Goal: Contribute content: Contribute content

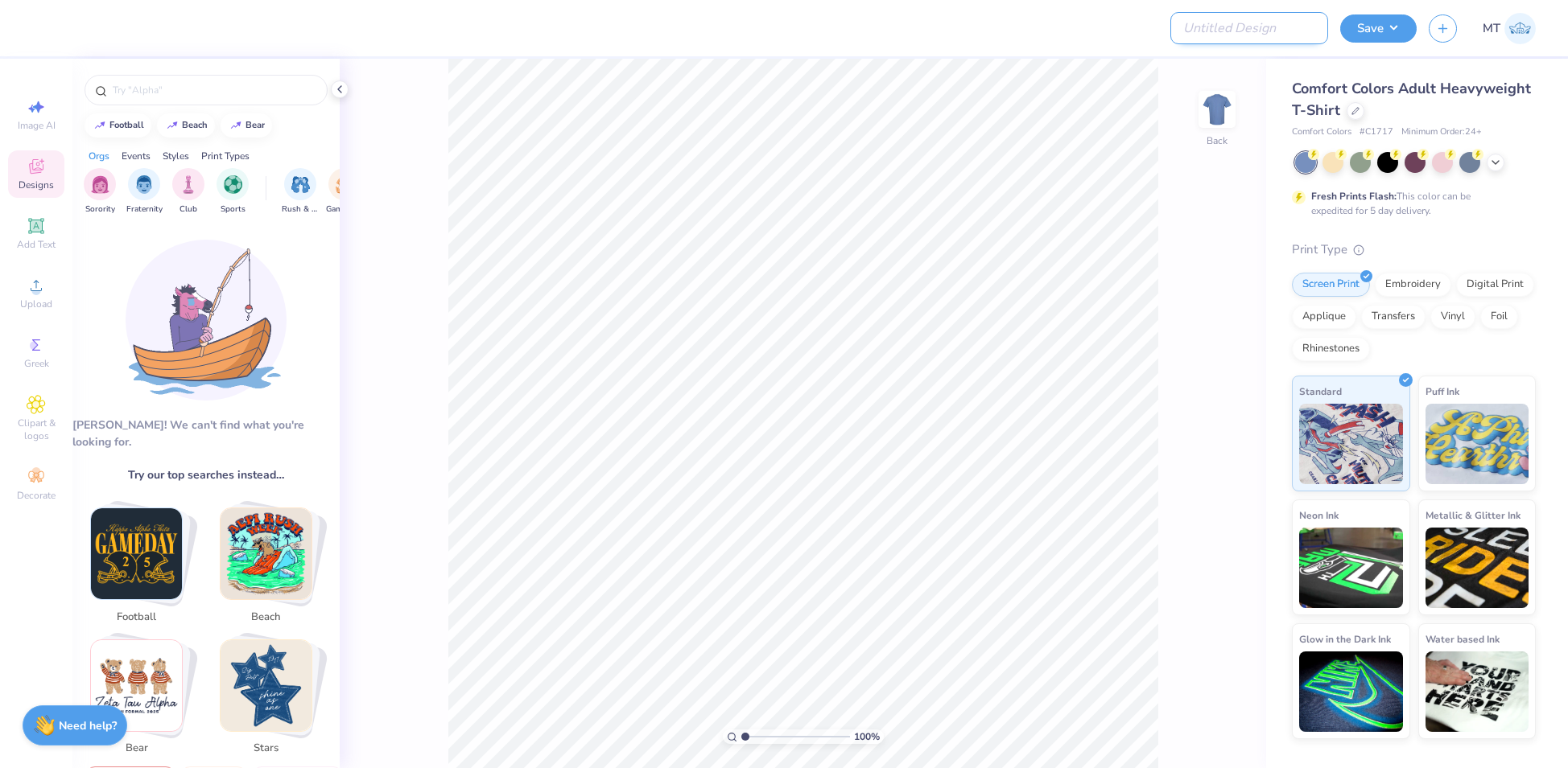
click at [1277, 28] on input "Design Title" at bounding box center [1249, 29] width 158 height 32
paste input "FPS239834"
type input "FPS239834"
click at [1359, 114] on div at bounding box center [1355, 110] width 18 height 18
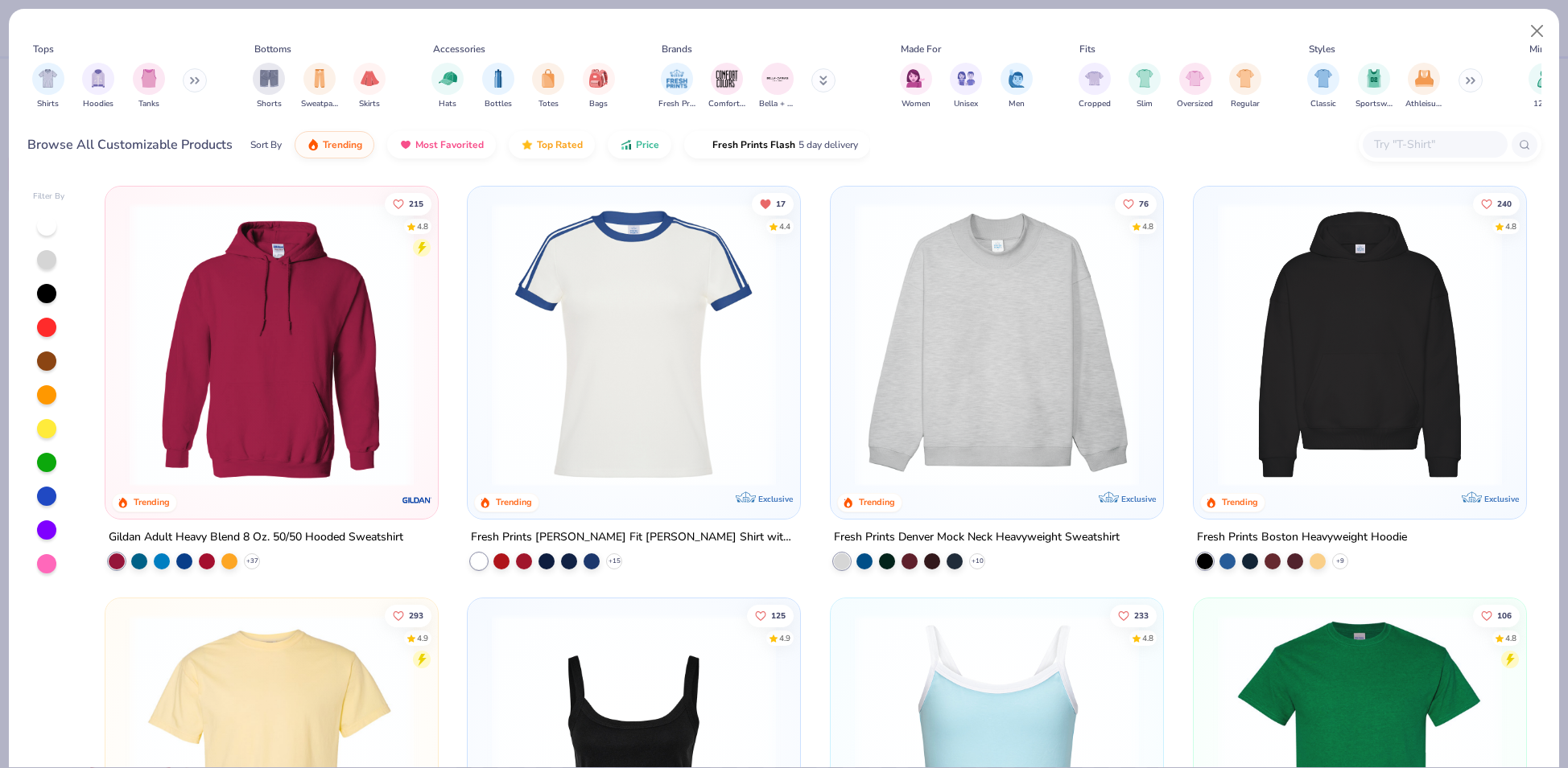
click at [1404, 132] on div at bounding box center [1435, 144] width 145 height 27
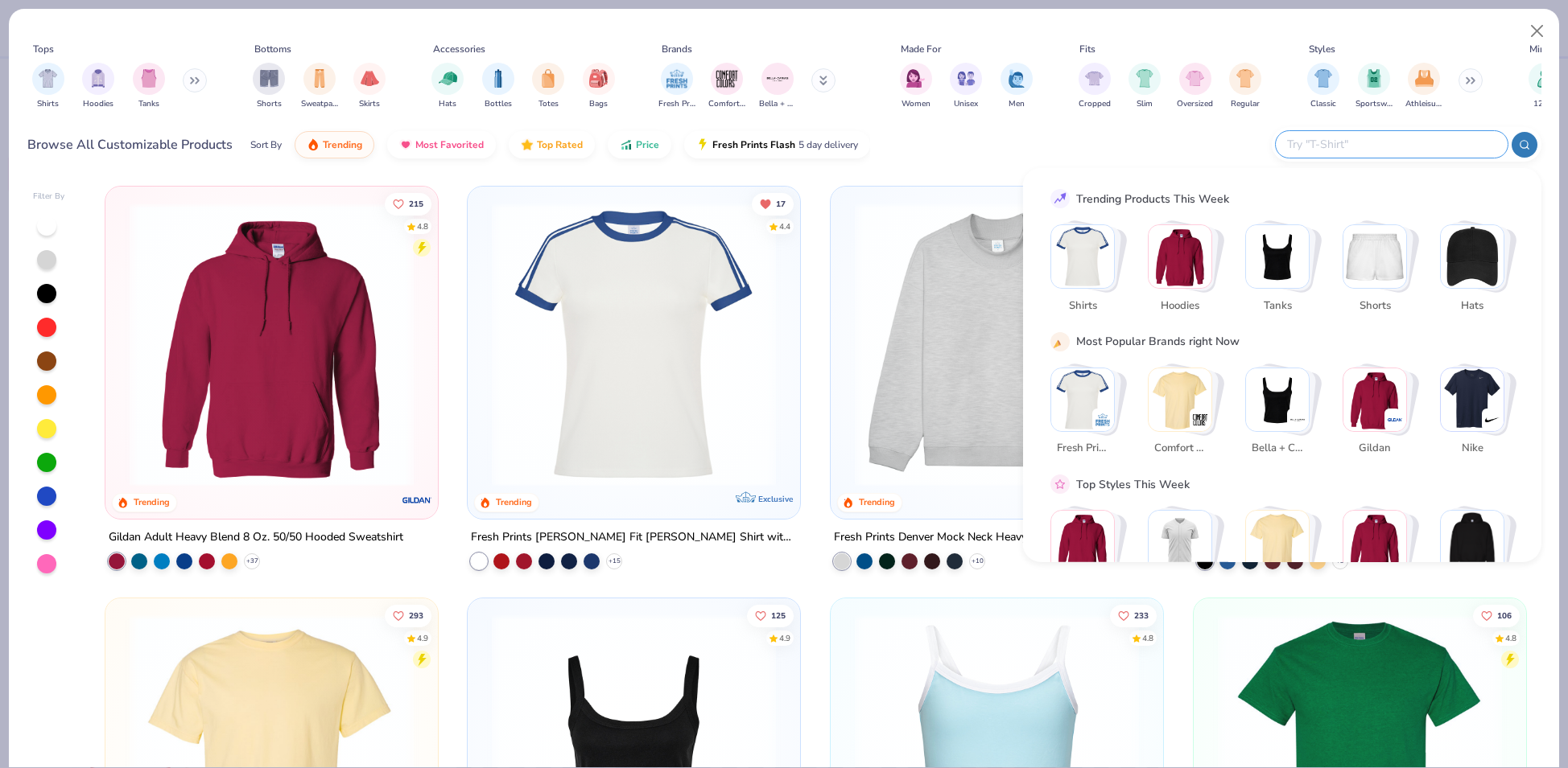
paste input "43011"
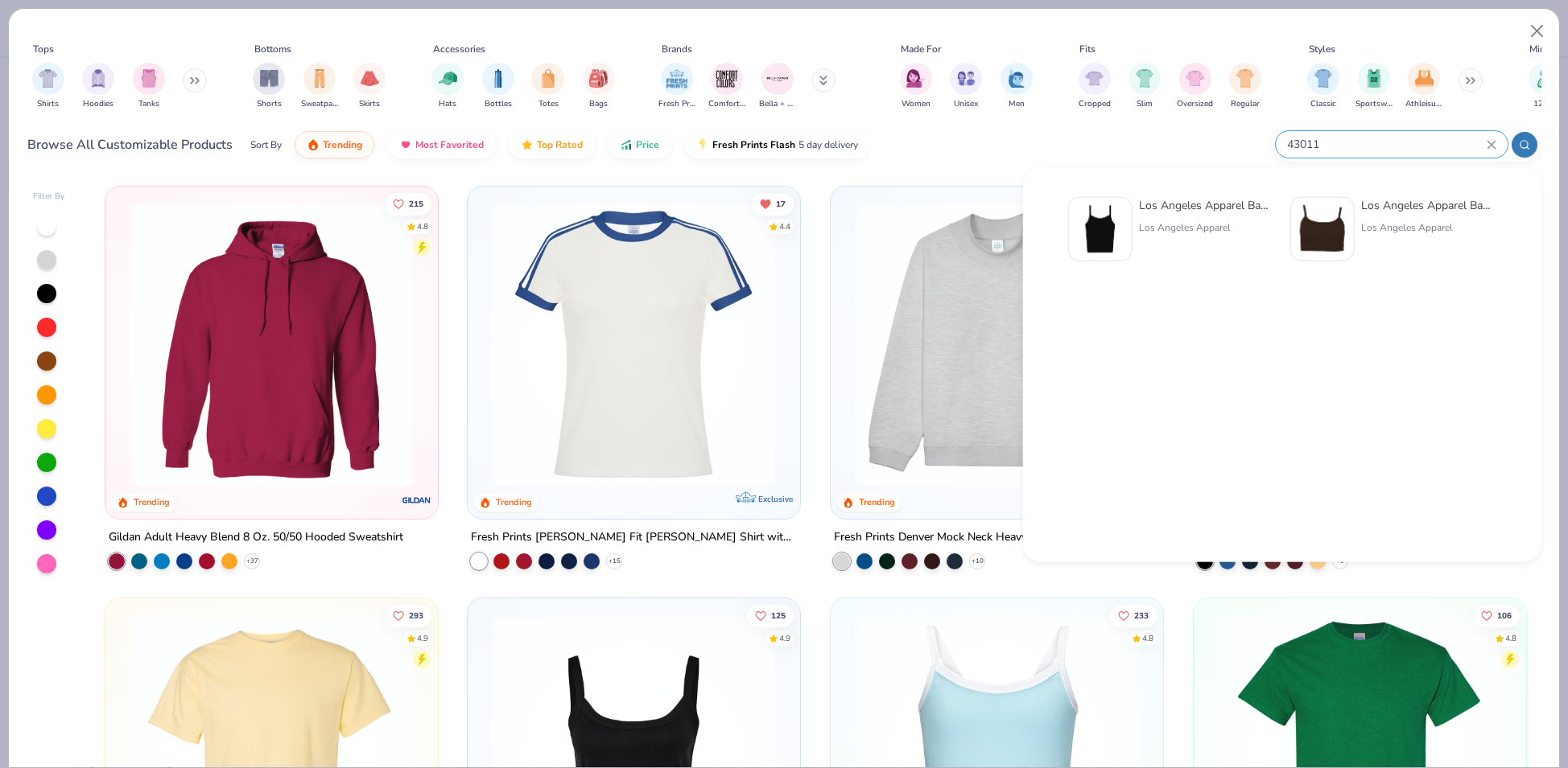
type input "43011"
click at [1108, 244] on img at bounding box center [1100, 229] width 50 height 50
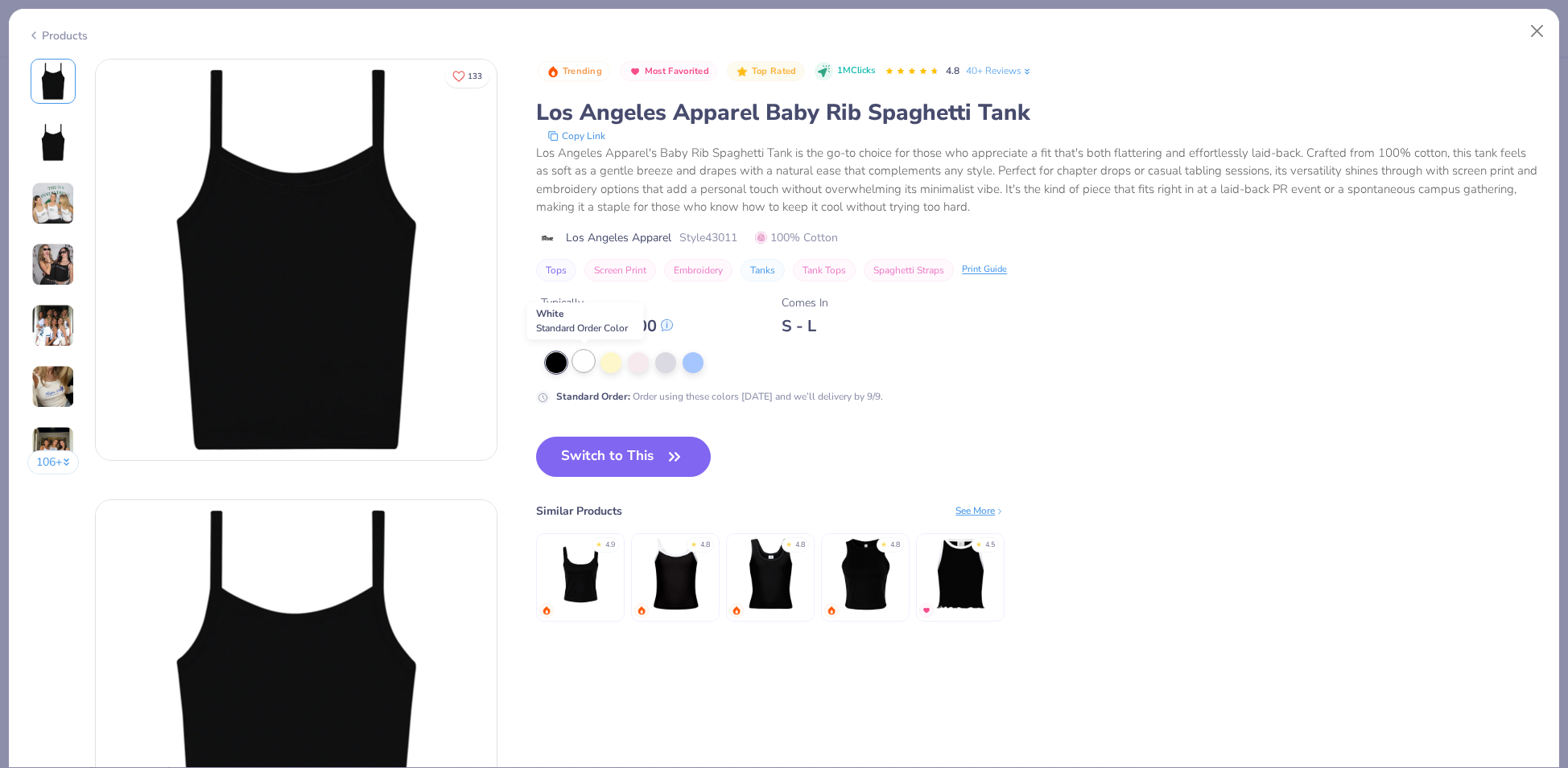
click at [587, 366] on div at bounding box center [583, 361] width 21 height 20
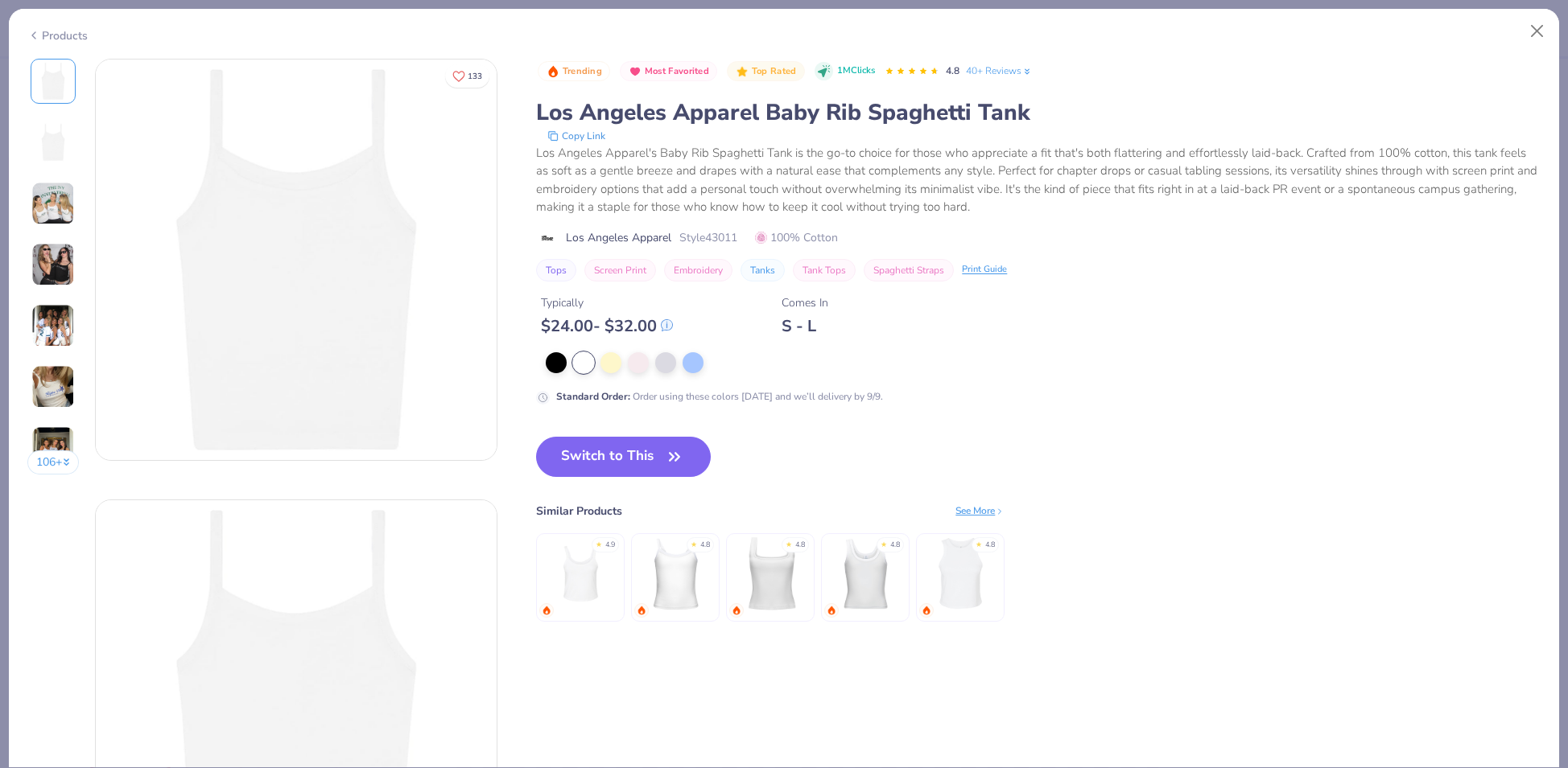
click at [632, 444] on button "Switch to This" at bounding box center [623, 456] width 175 height 40
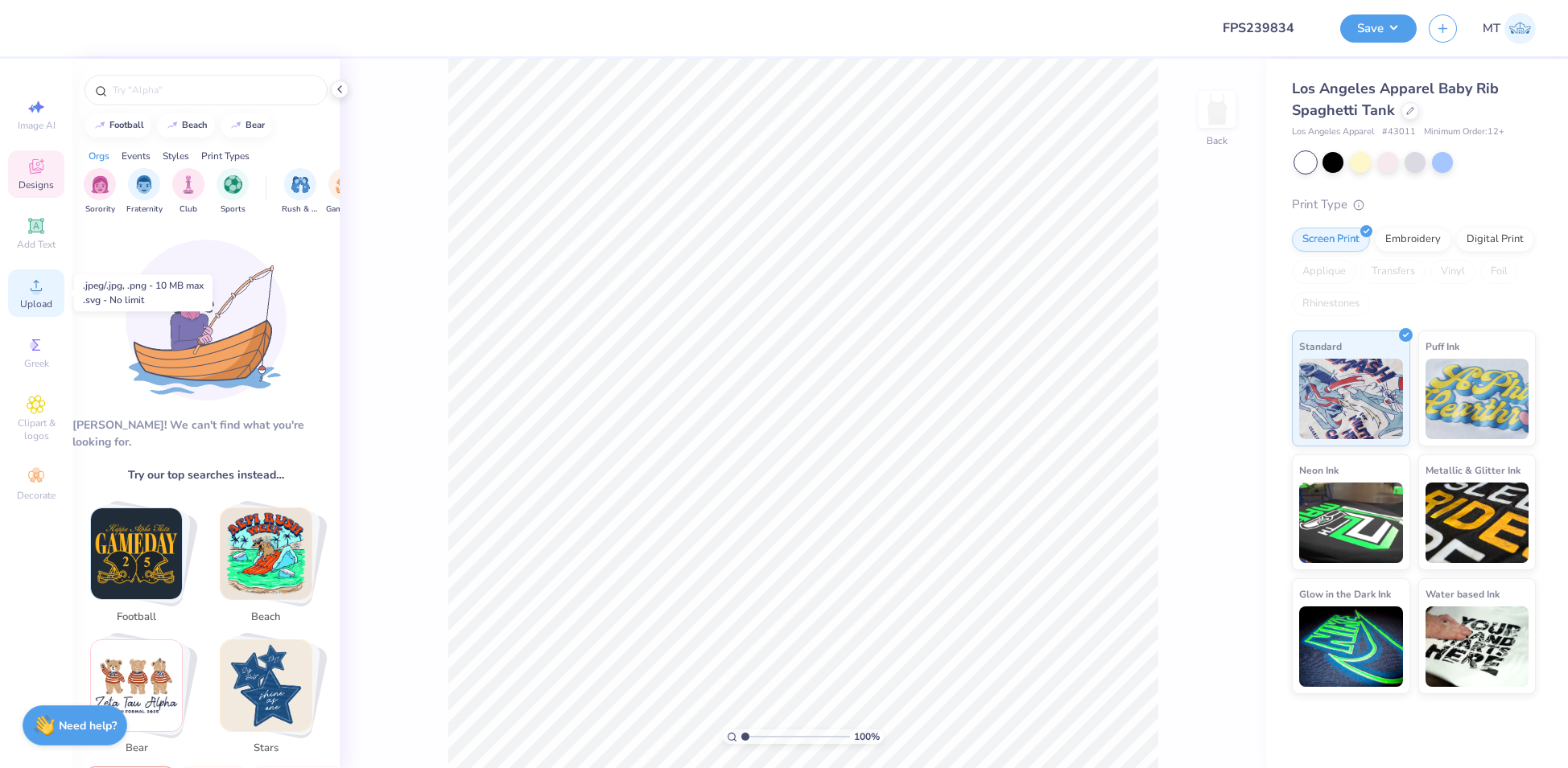
click at [12, 292] on div "Upload" at bounding box center [36, 292] width 56 height 47
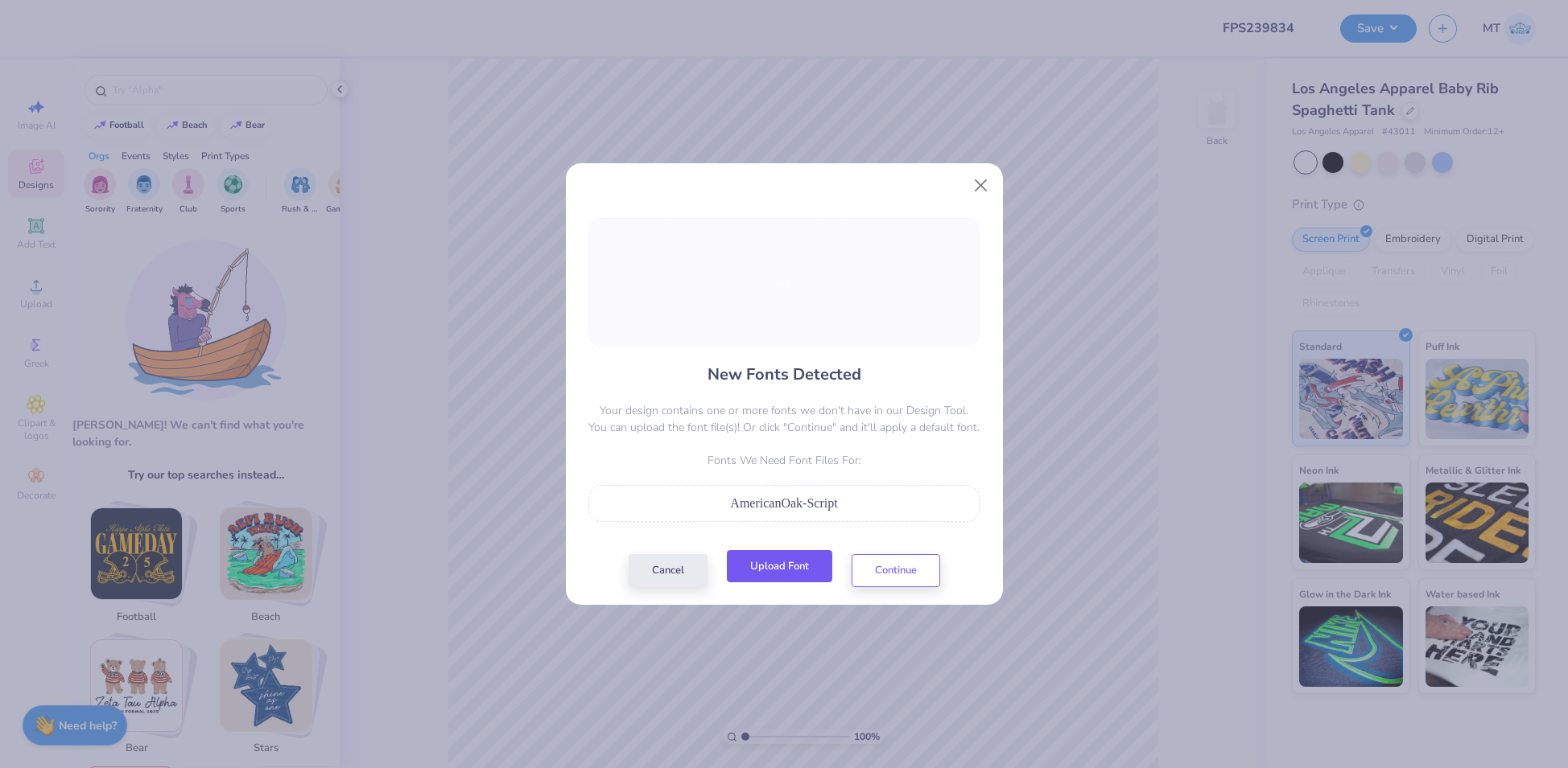
click at [770, 575] on button "Upload Font" at bounding box center [779, 567] width 105 height 33
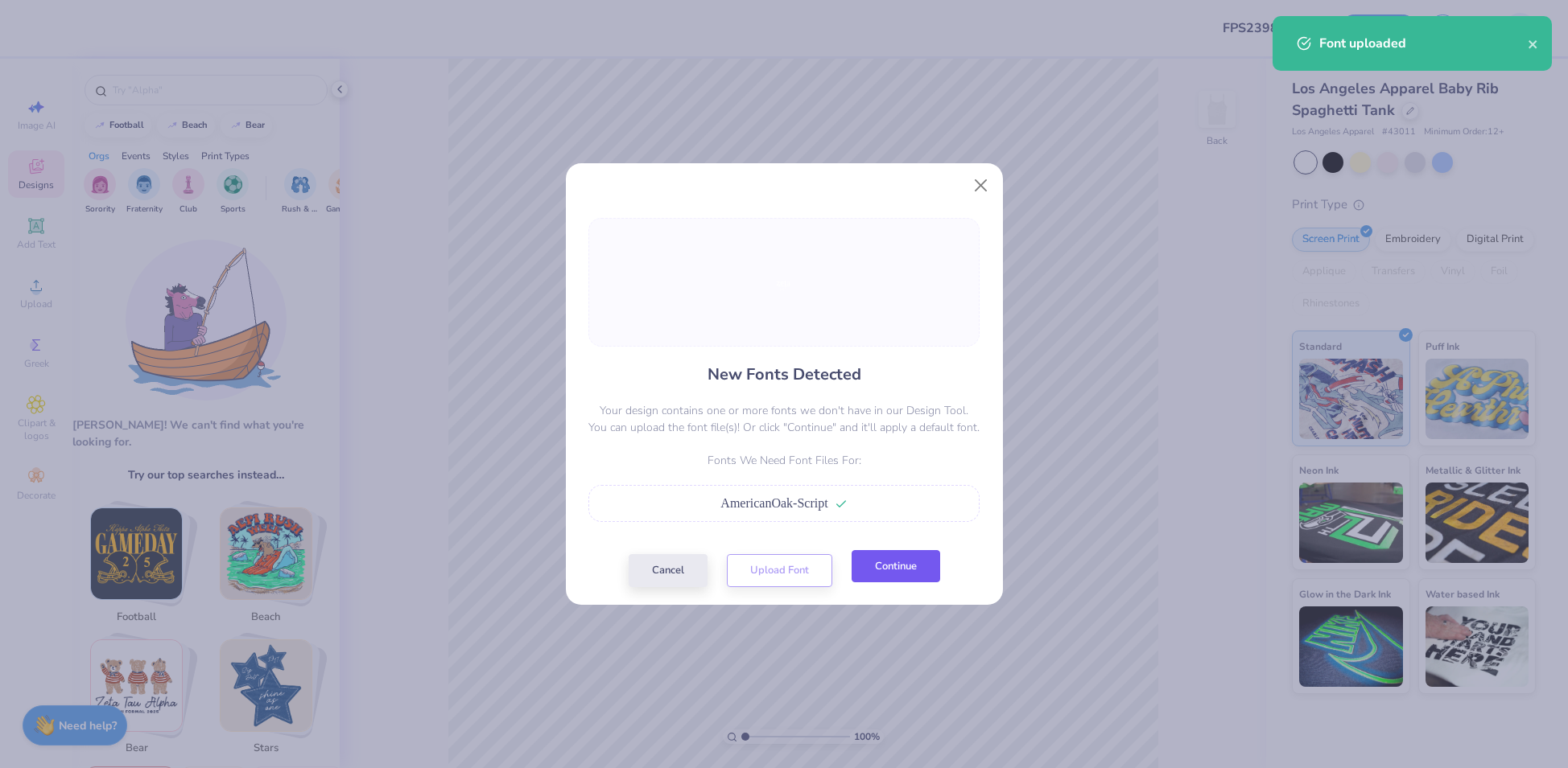
click at [883, 566] on button "Continue" at bounding box center [895, 567] width 88 height 33
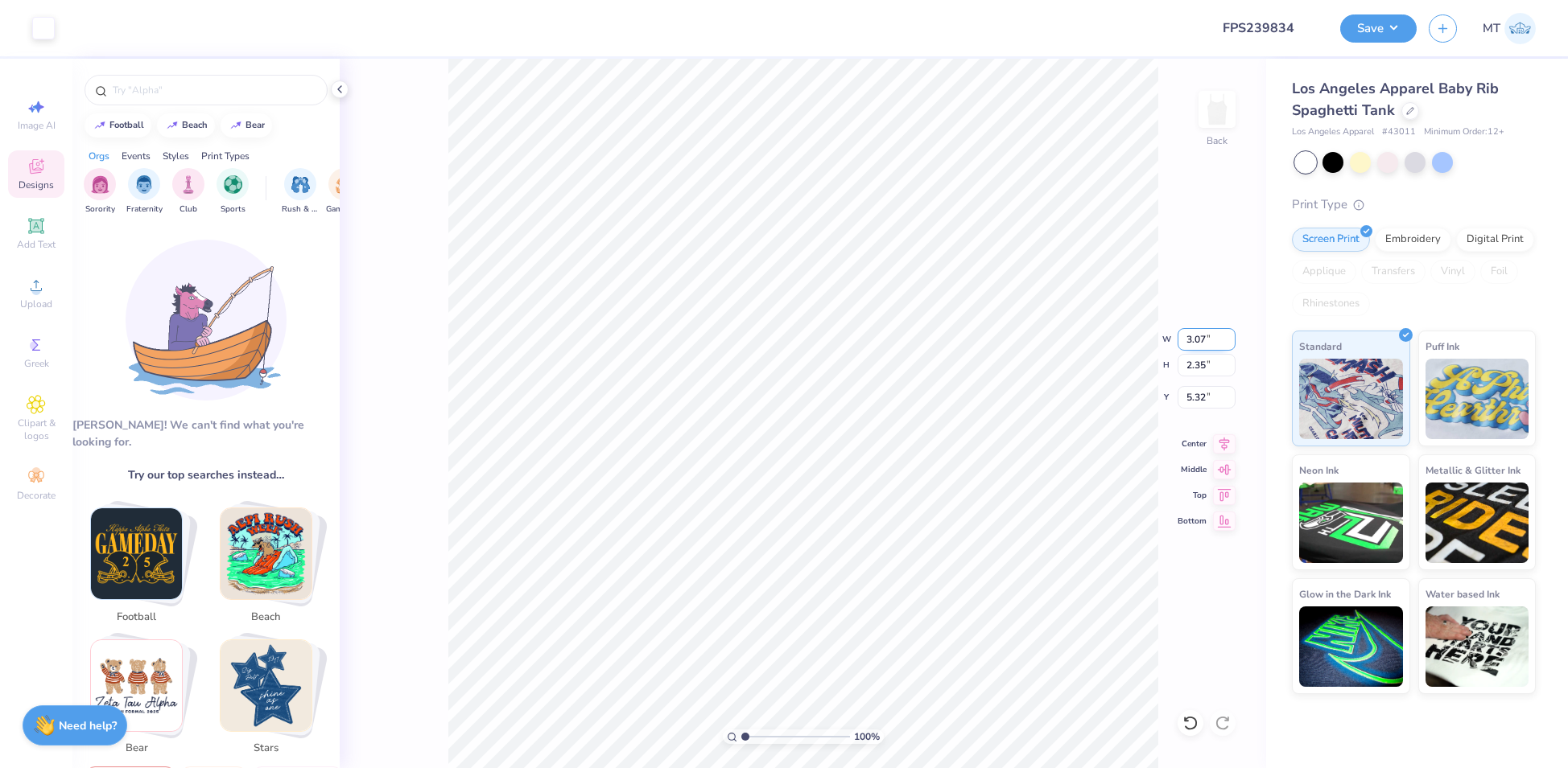
click at [1195, 338] on input "3.07" at bounding box center [1206, 339] width 58 height 22
type input "2.40"
type input "1.84"
type input "5.58"
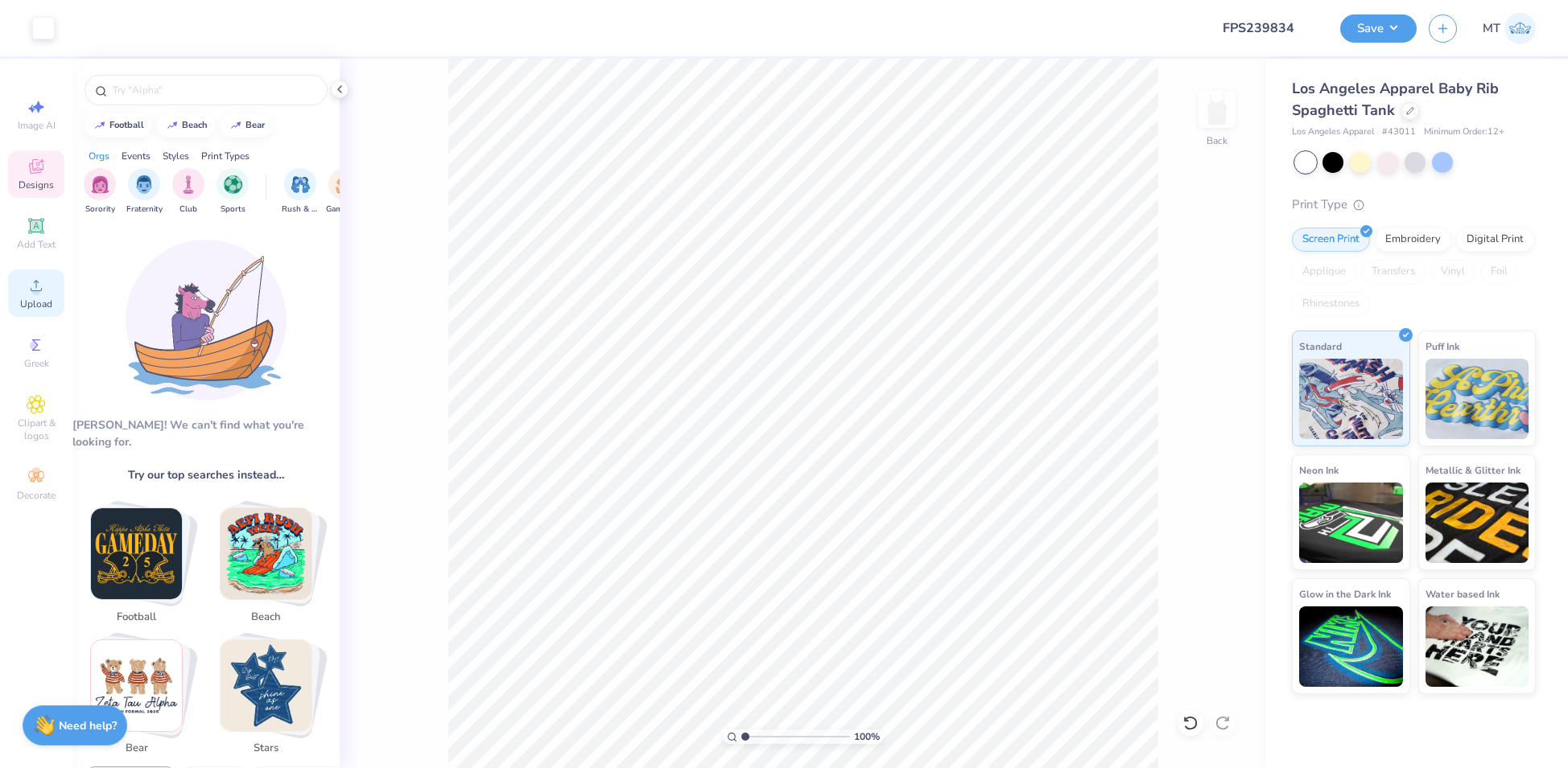
click at [21, 283] on div "Upload" at bounding box center [36, 292] width 56 height 47
click at [1509, 235] on div "Digital Print" at bounding box center [1495, 237] width 78 height 24
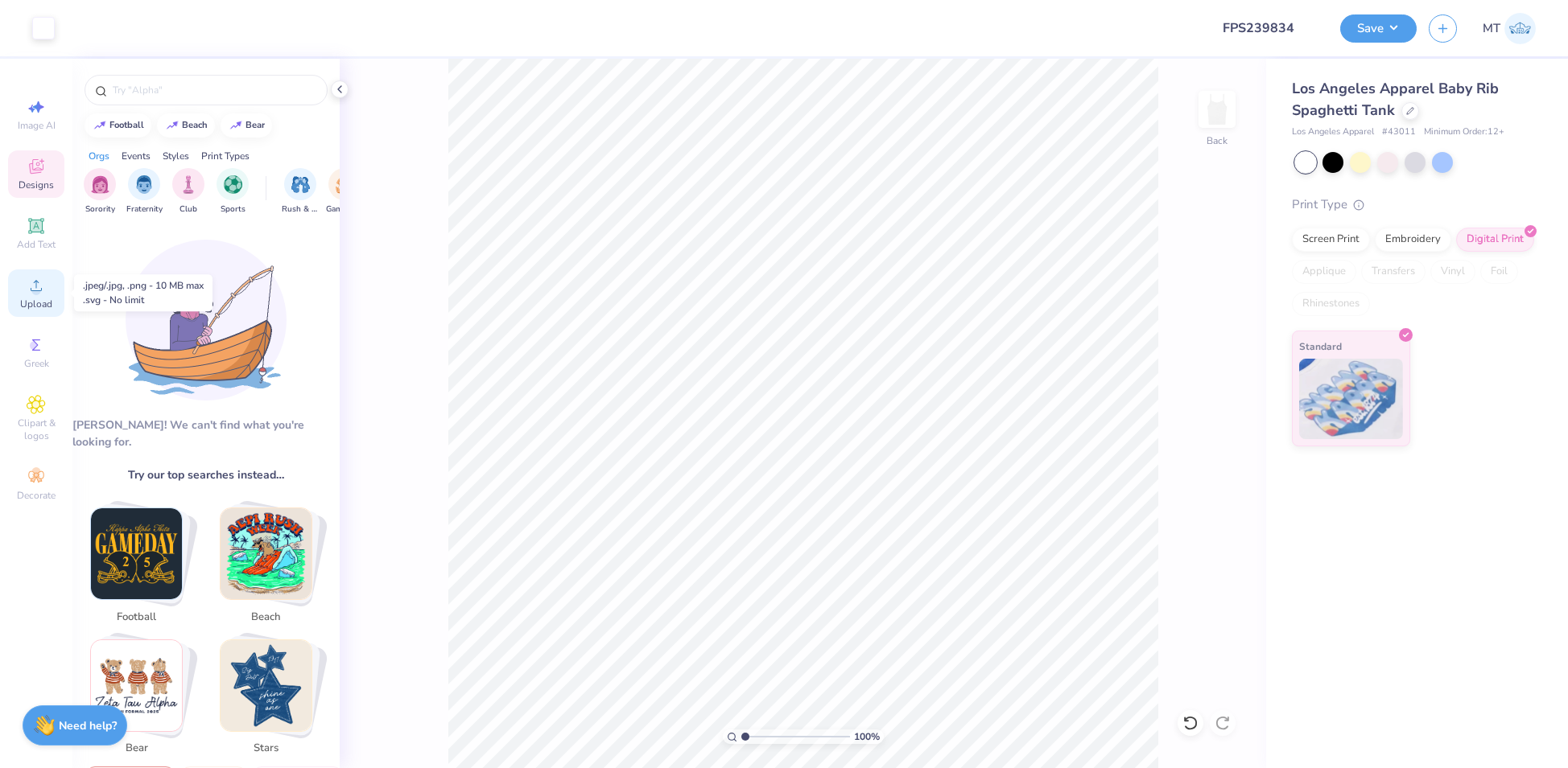
click at [32, 286] on icon at bounding box center [37, 286] width 20 height 20
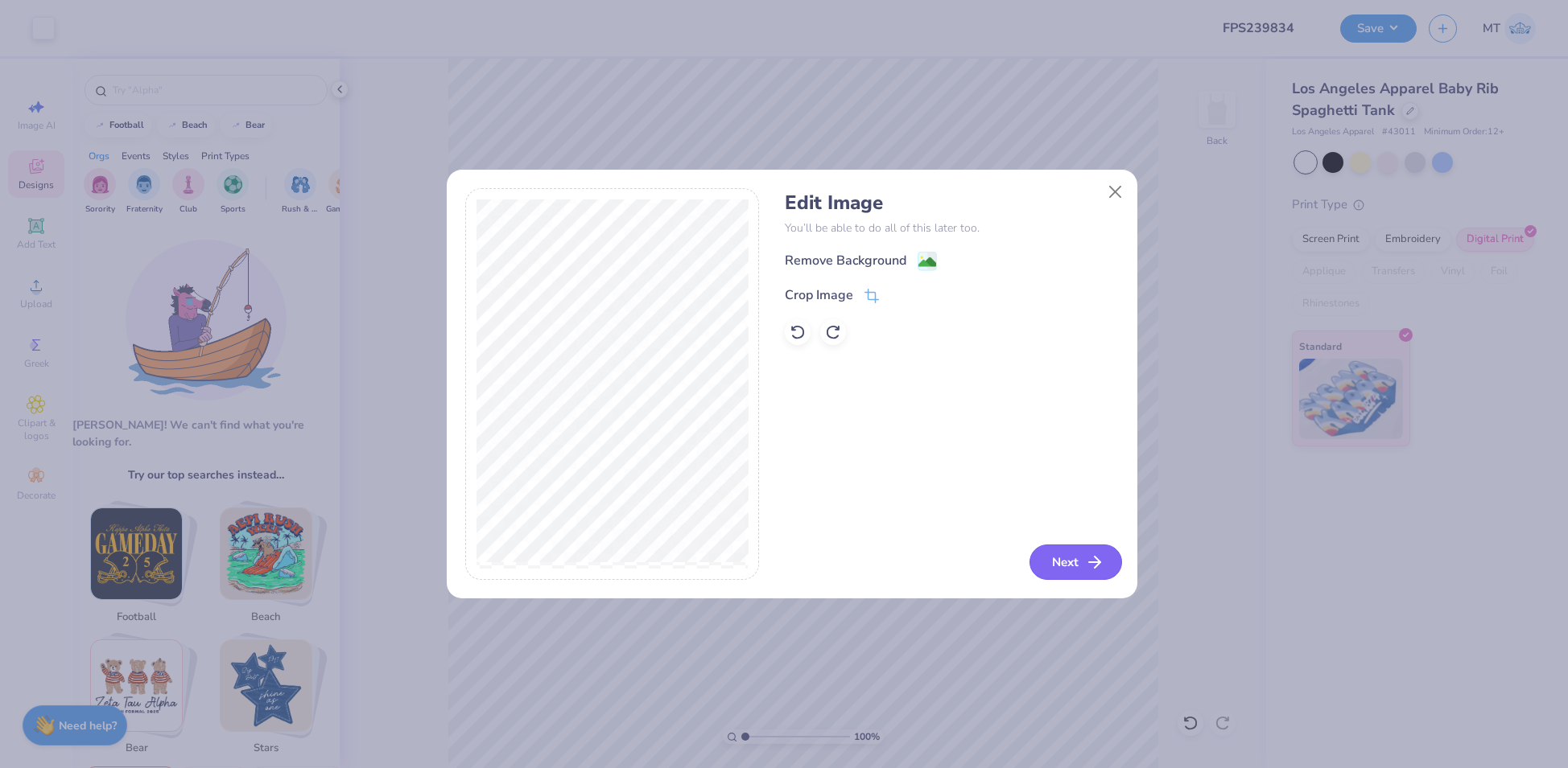
click at [1104, 568] on button "Next" at bounding box center [1076, 562] width 93 height 36
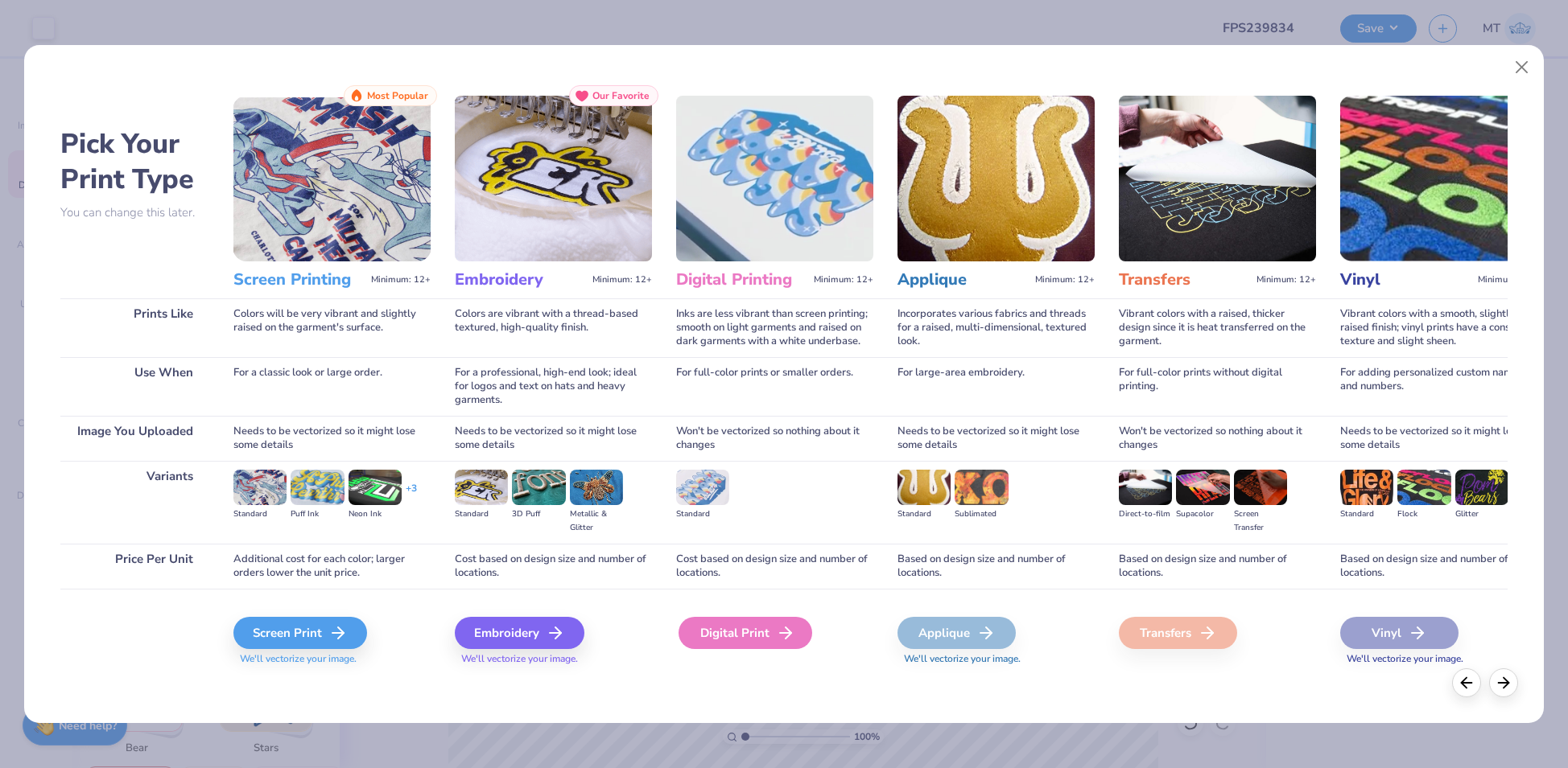
click at [737, 633] on div "Digital Print" at bounding box center [745, 633] width 134 height 32
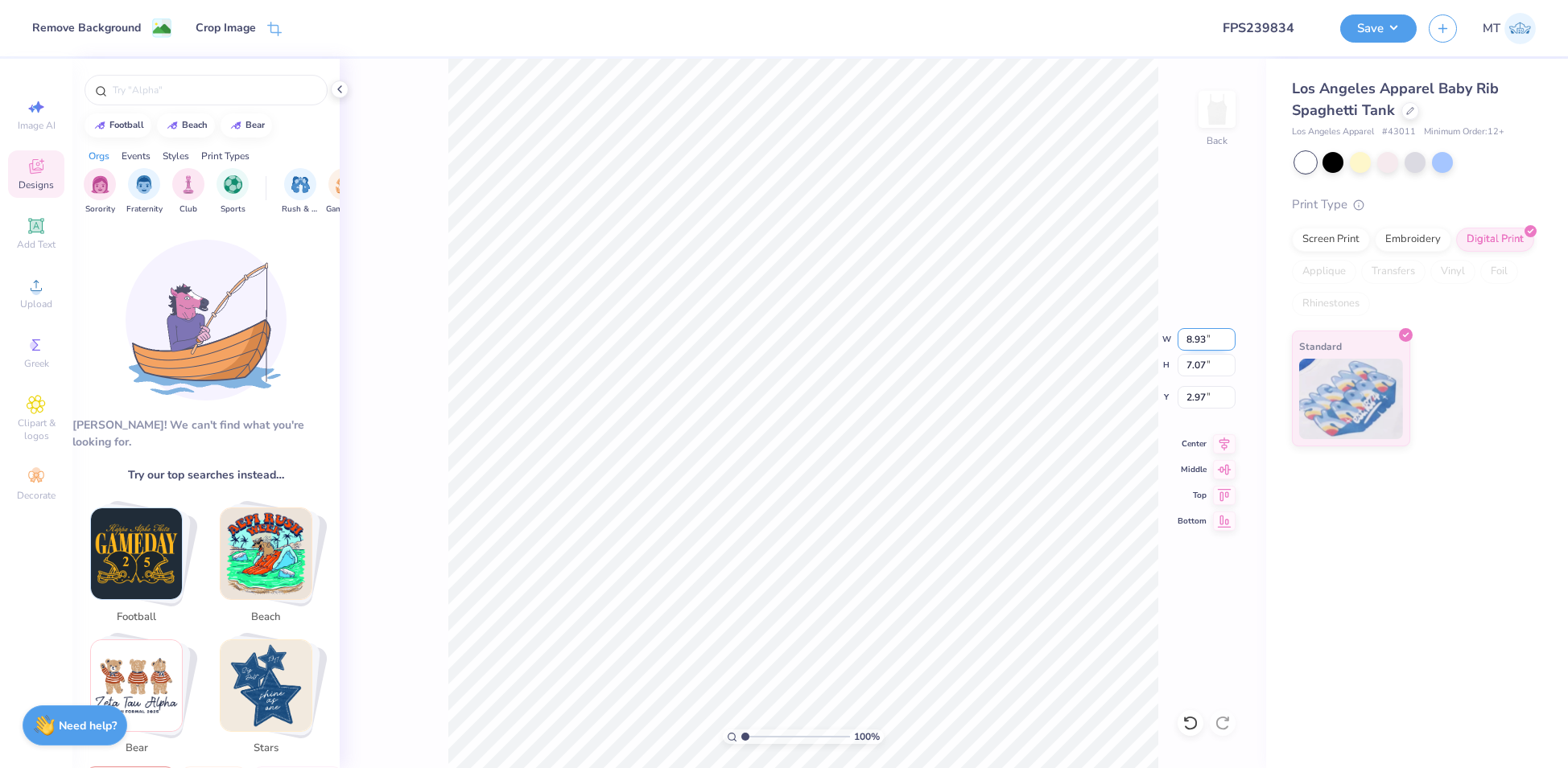
click at [1197, 340] on input "8.93" at bounding box center [1206, 339] width 58 height 22
type input "4.00"
type input "3.17"
type input "4.92"
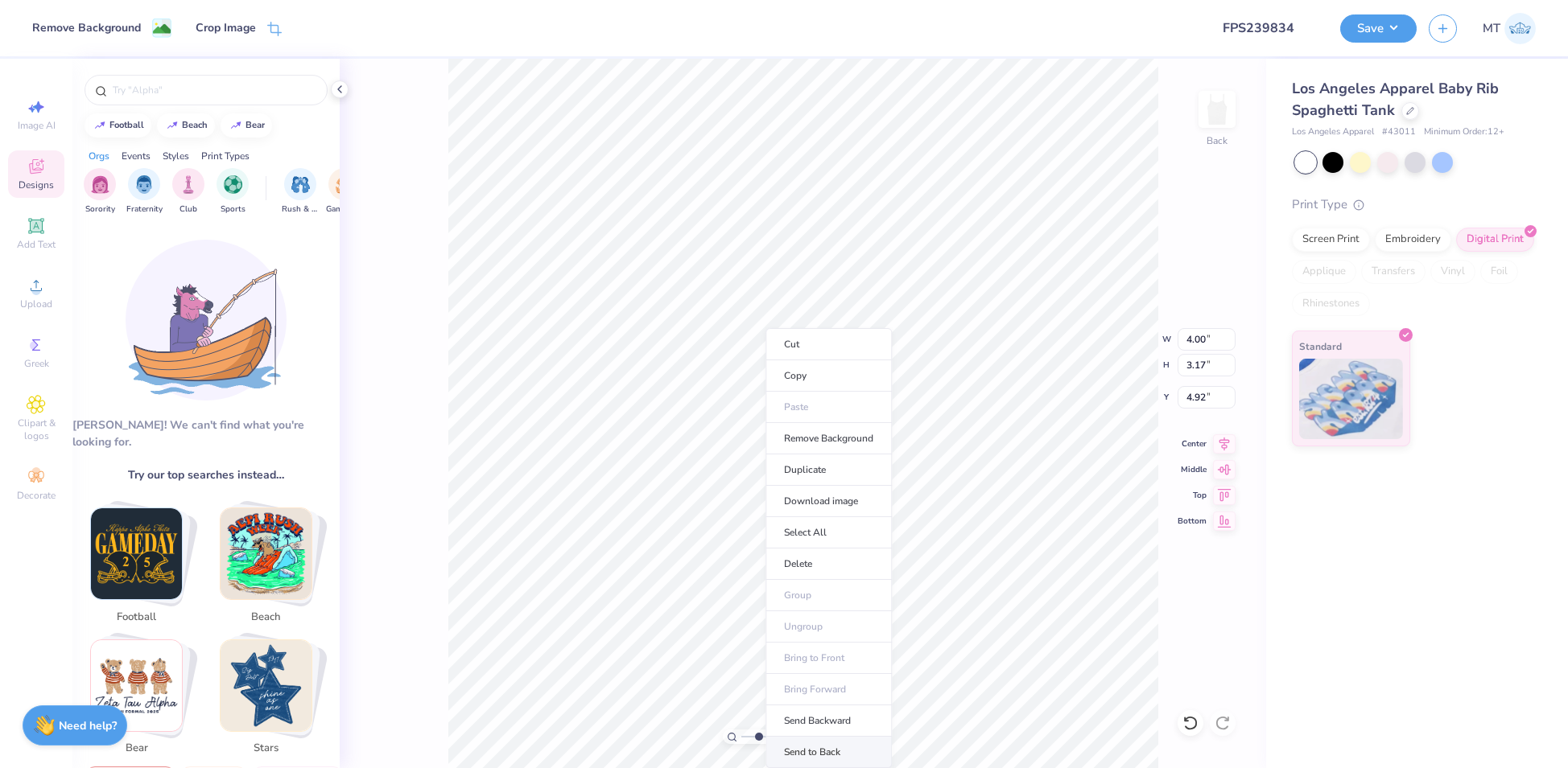
click at [865, 746] on li "Send to Back" at bounding box center [829, 752] width 127 height 31
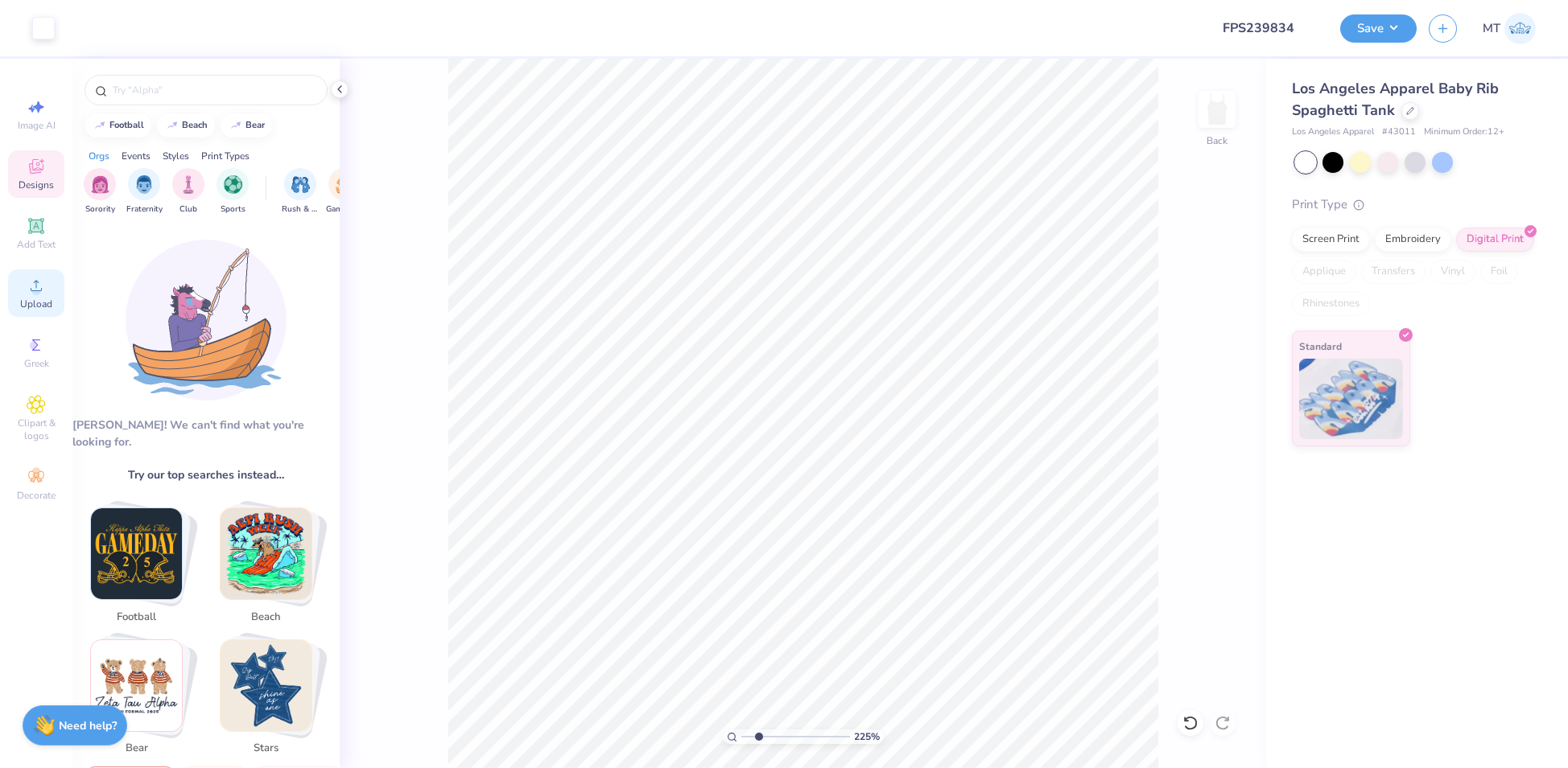
click at [23, 288] on div "Upload" at bounding box center [36, 292] width 56 height 47
click at [20, 298] on div "Upload" at bounding box center [36, 292] width 56 height 47
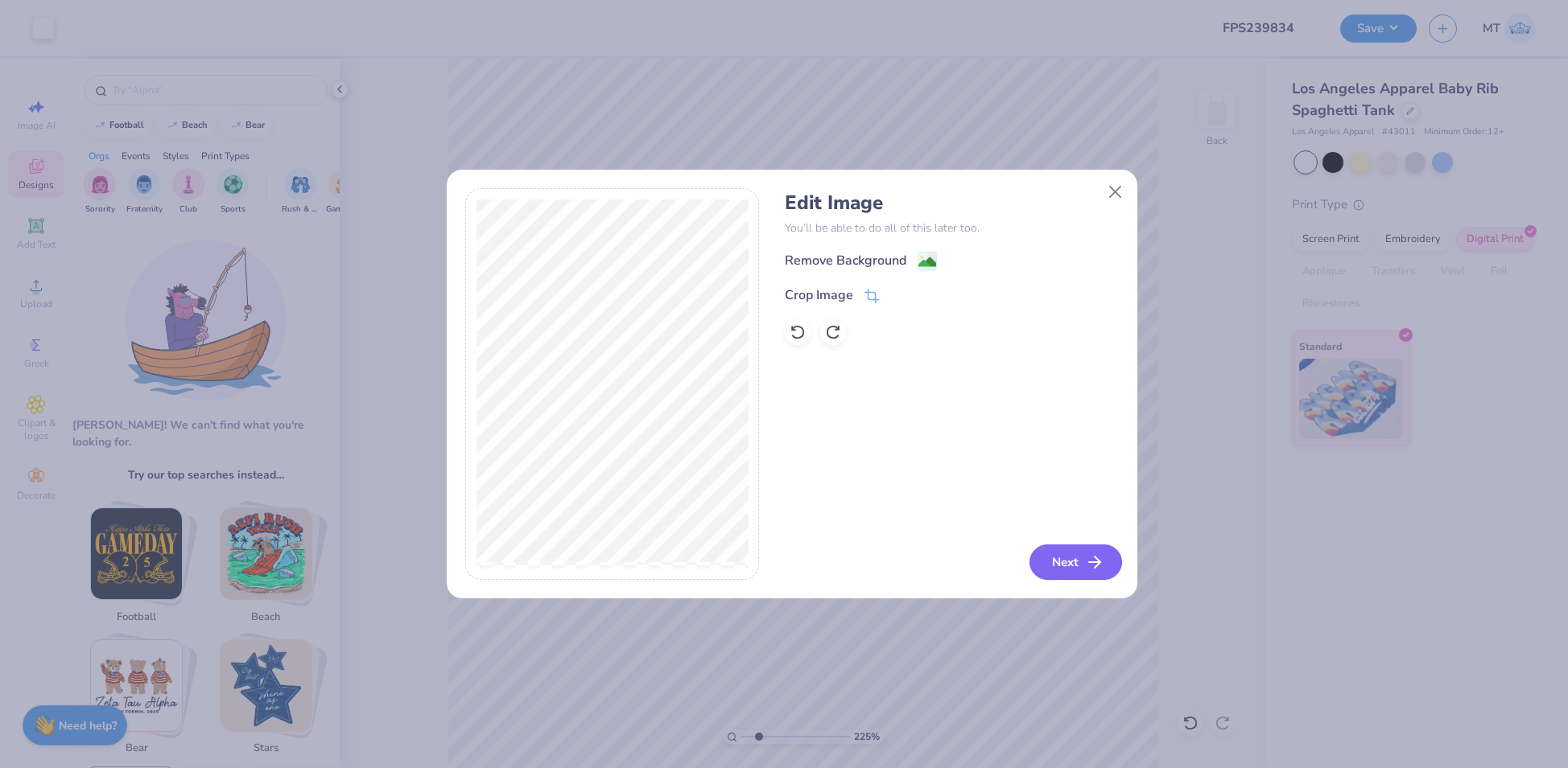
click at [1070, 567] on button "Next" at bounding box center [1076, 562] width 93 height 36
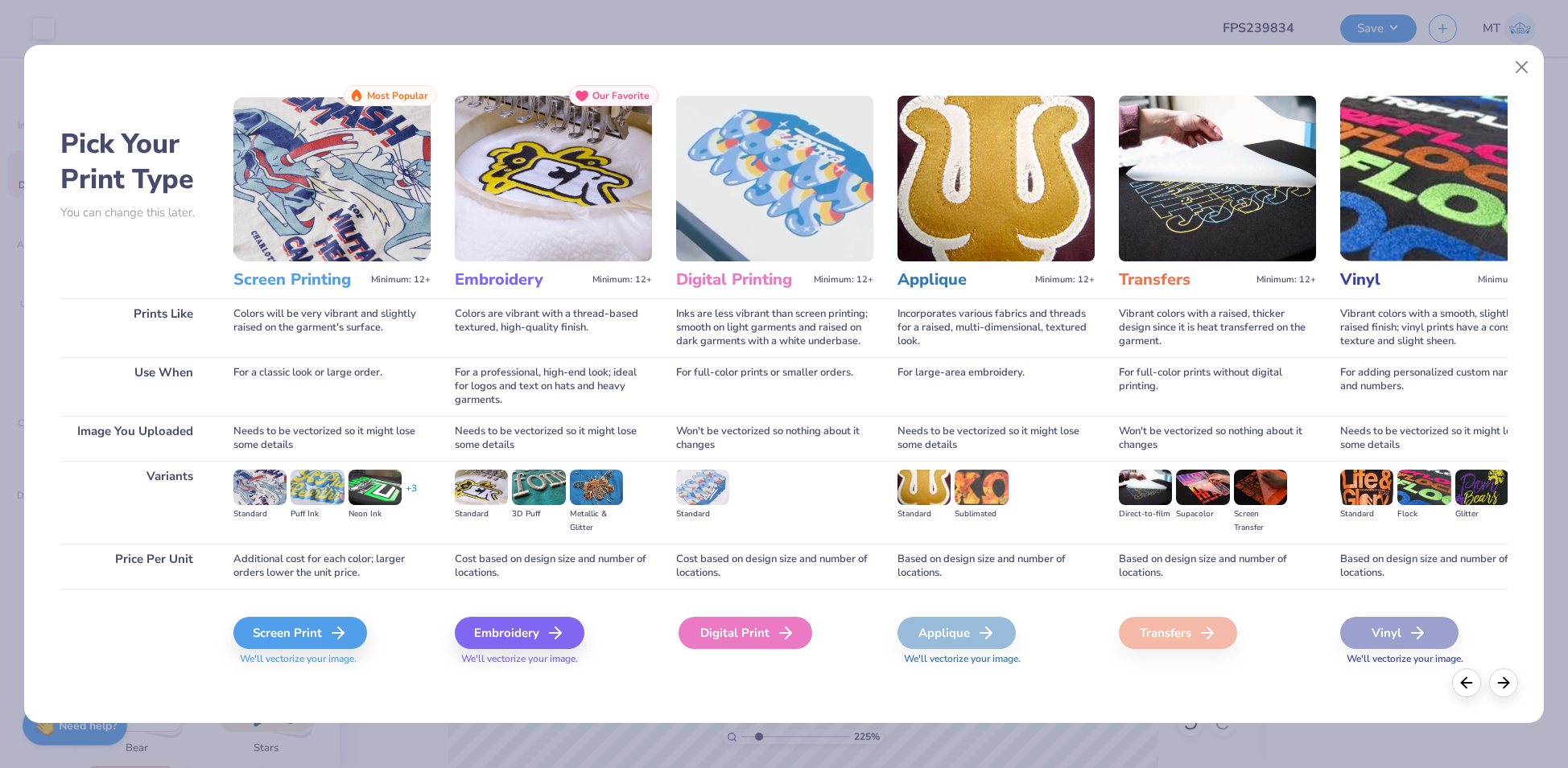
click at [748, 641] on div "Digital Print" at bounding box center [745, 633] width 134 height 32
type input "2.24517842305278"
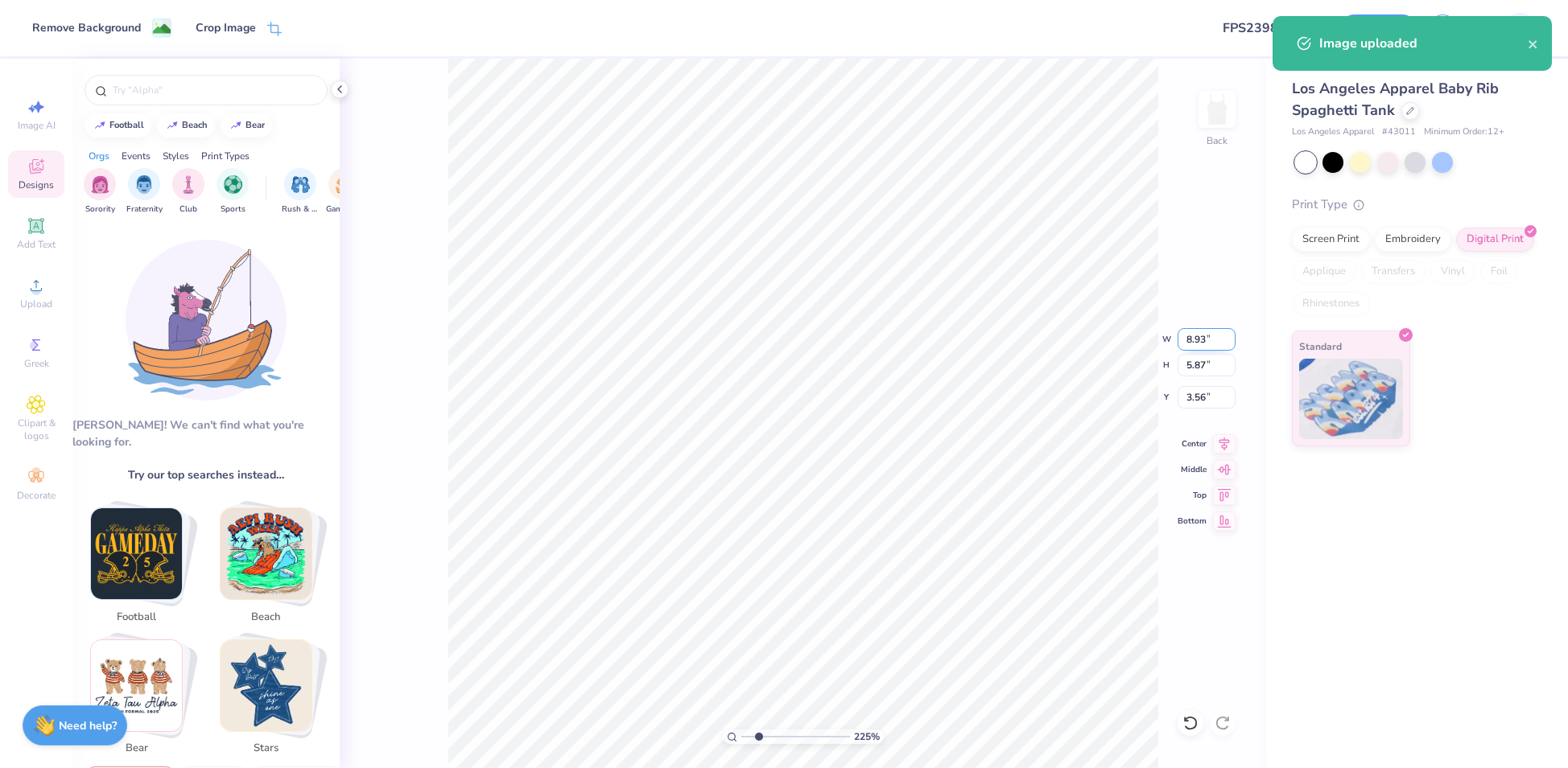
click at [1196, 341] on input "8.93" at bounding box center [1206, 339] width 58 height 22
type input "6"
type input "2.24517842305278"
type input "6.00"
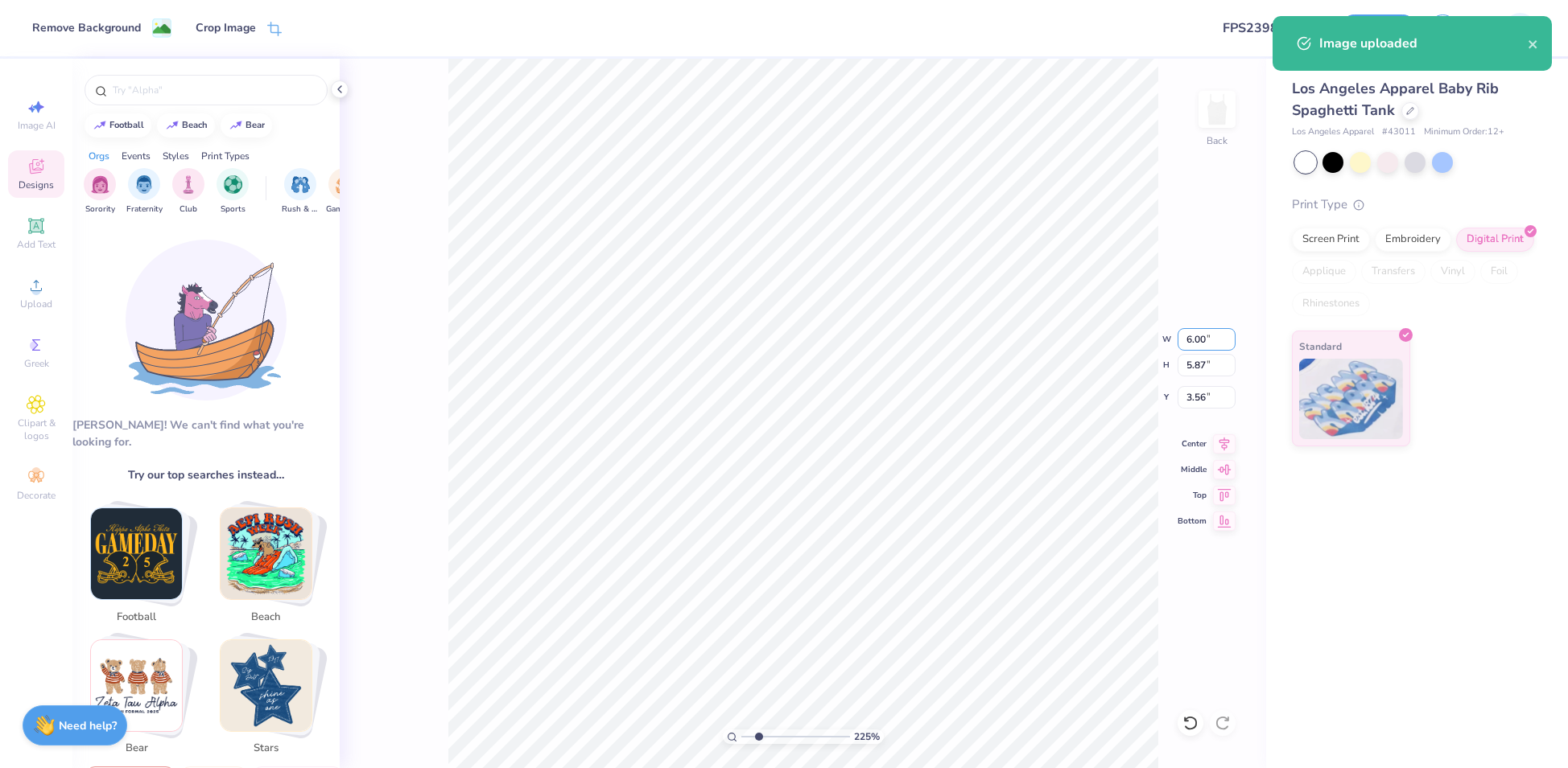
type input "2.24517842305278"
type input "3.95"
type input "4.53"
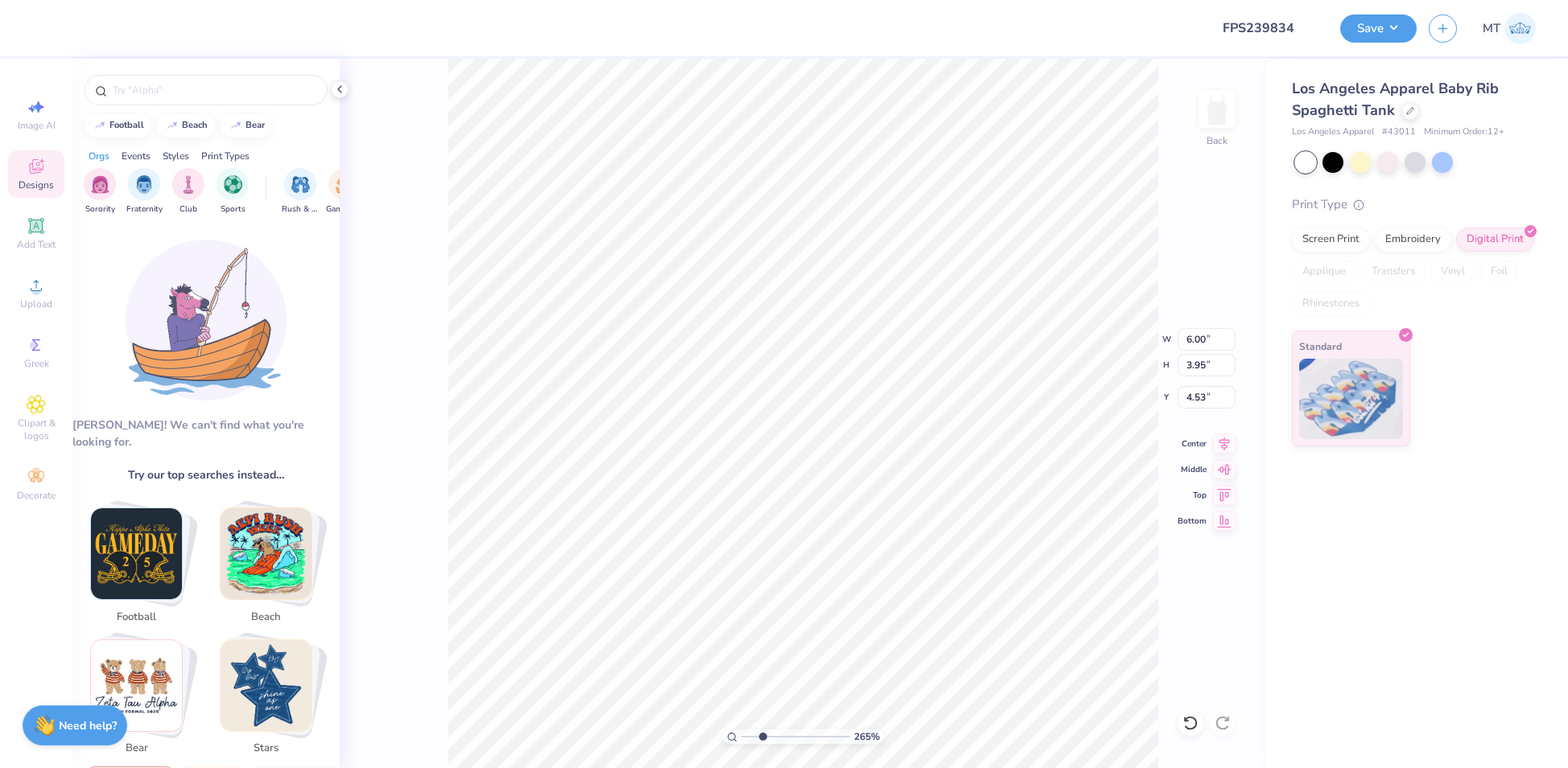
type input "2.64962671679926"
type input "6.40"
type input "4.21"
type input "4.26"
type input "2.64962671679926"
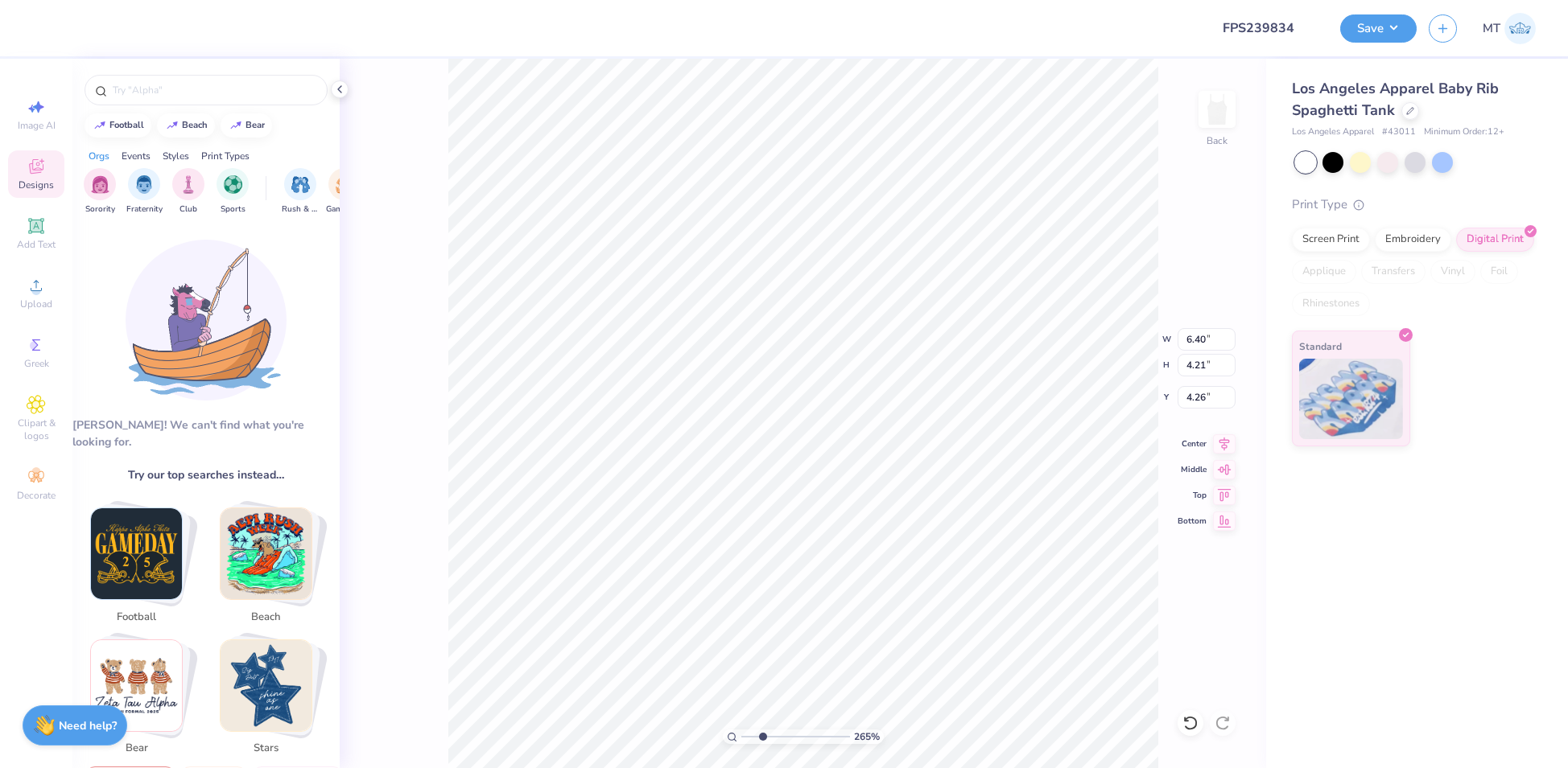
type input "4.49"
type input "2.01028978870006"
type input "6.63"
type input "4.36"
type input "4.34"
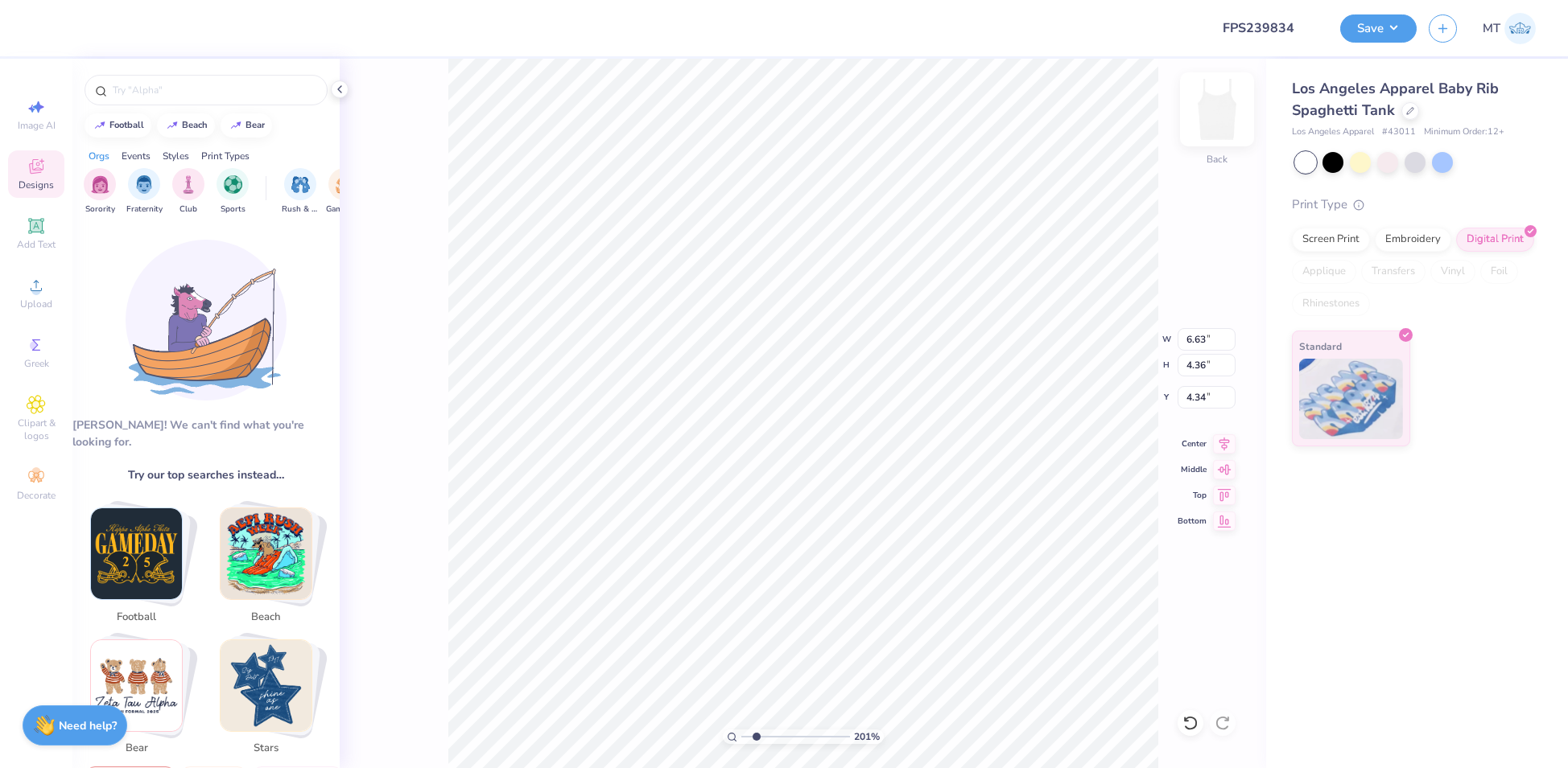
type input "2.01028978870006"
type input "4.42"
type input "2.01028978870006"
type input "6.78"
type input "4.46"
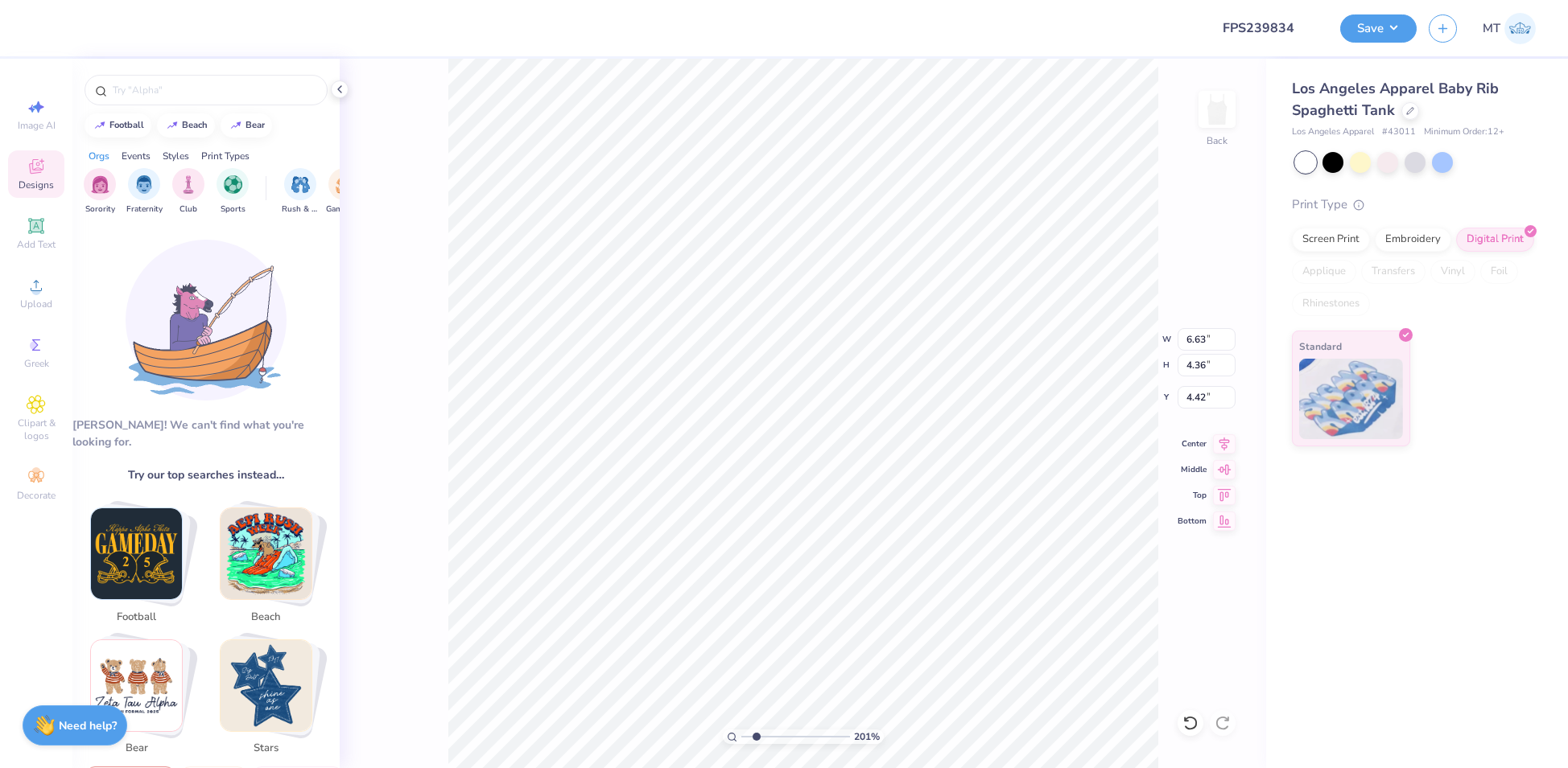
type input "4.32"
type input "2.01028978870006"
type input "4.37"
type input "2.90573800348936"
type input "4.27"
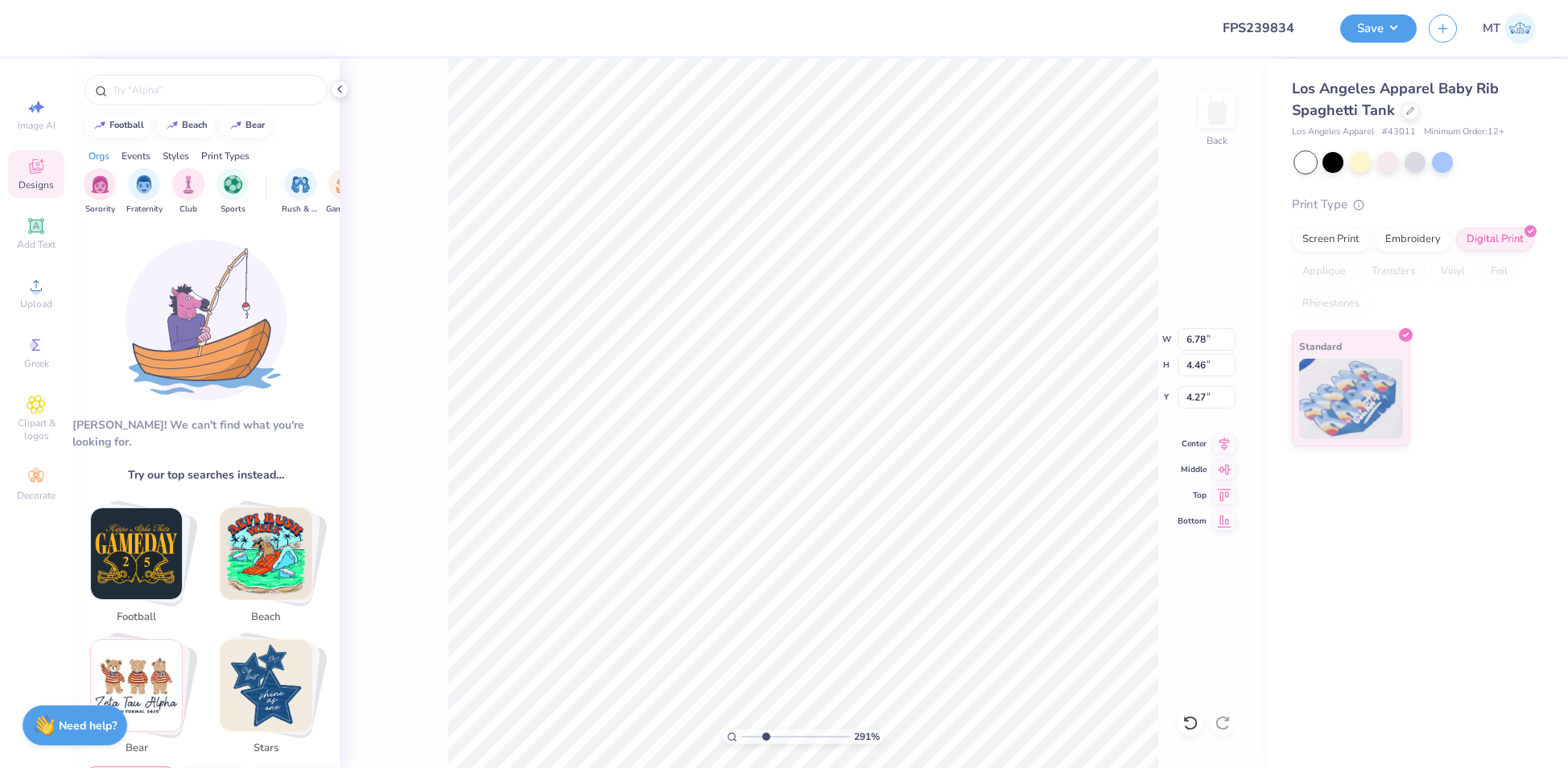
type input "2.90573800348936"
type input "4.31"
type input "1.47452196795105"
type input "2.30"
click at [1203, 344] on input "6.78" at bounding box center [1206, 339] width 58 height 22
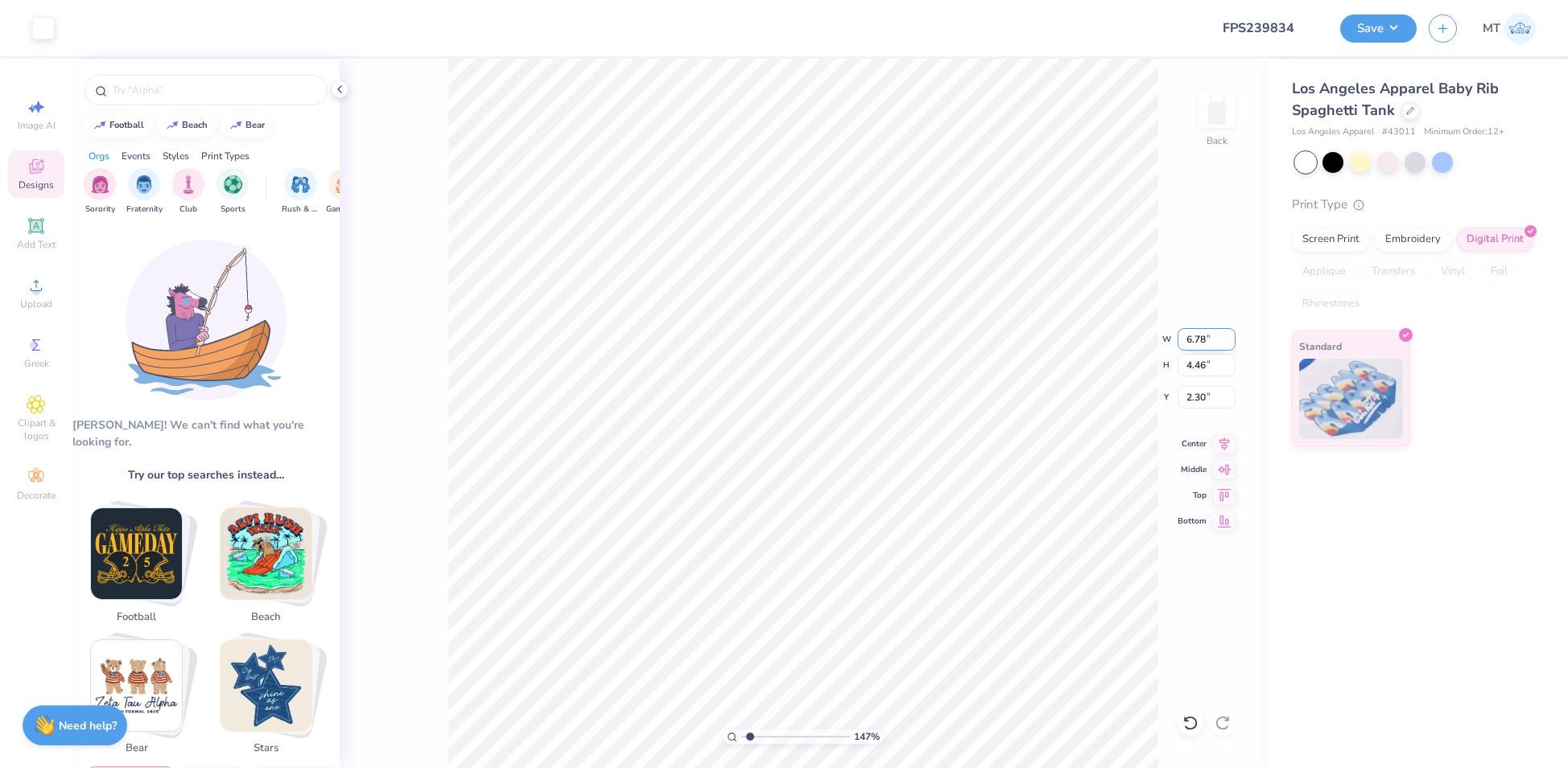
click at [1203, 344] on input "6.78" at bounding box center [1206, 339] width 58 height 22
type input "6"
type input "1.47452196795105"
type input "6.00"
type input "3.95"
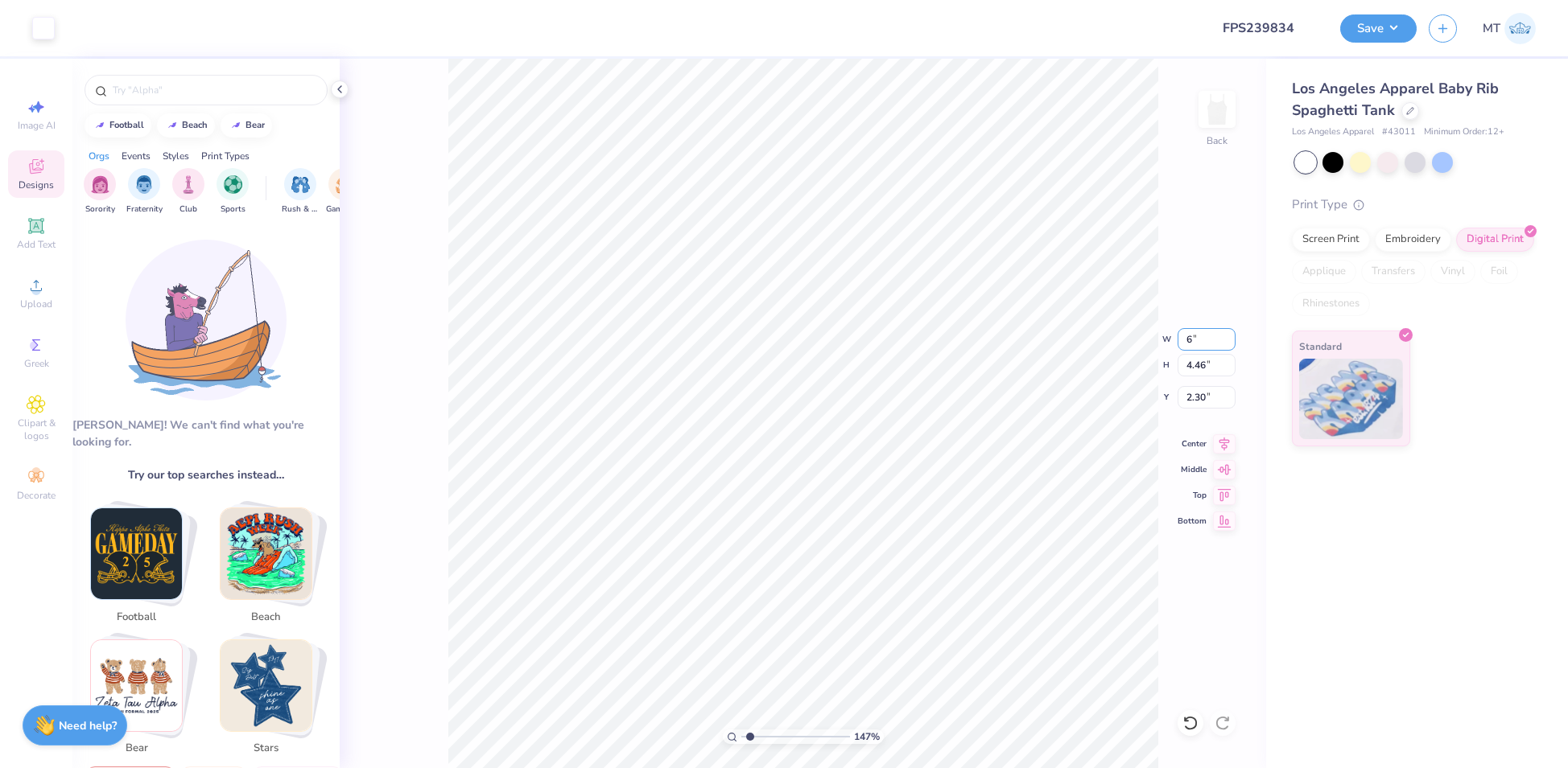
type input "2.56"
type input "1.47452196795105"
click at [1190, 396] on input "2.56" at bounding box center [1206, 396] width 58 height 22
type input "2"
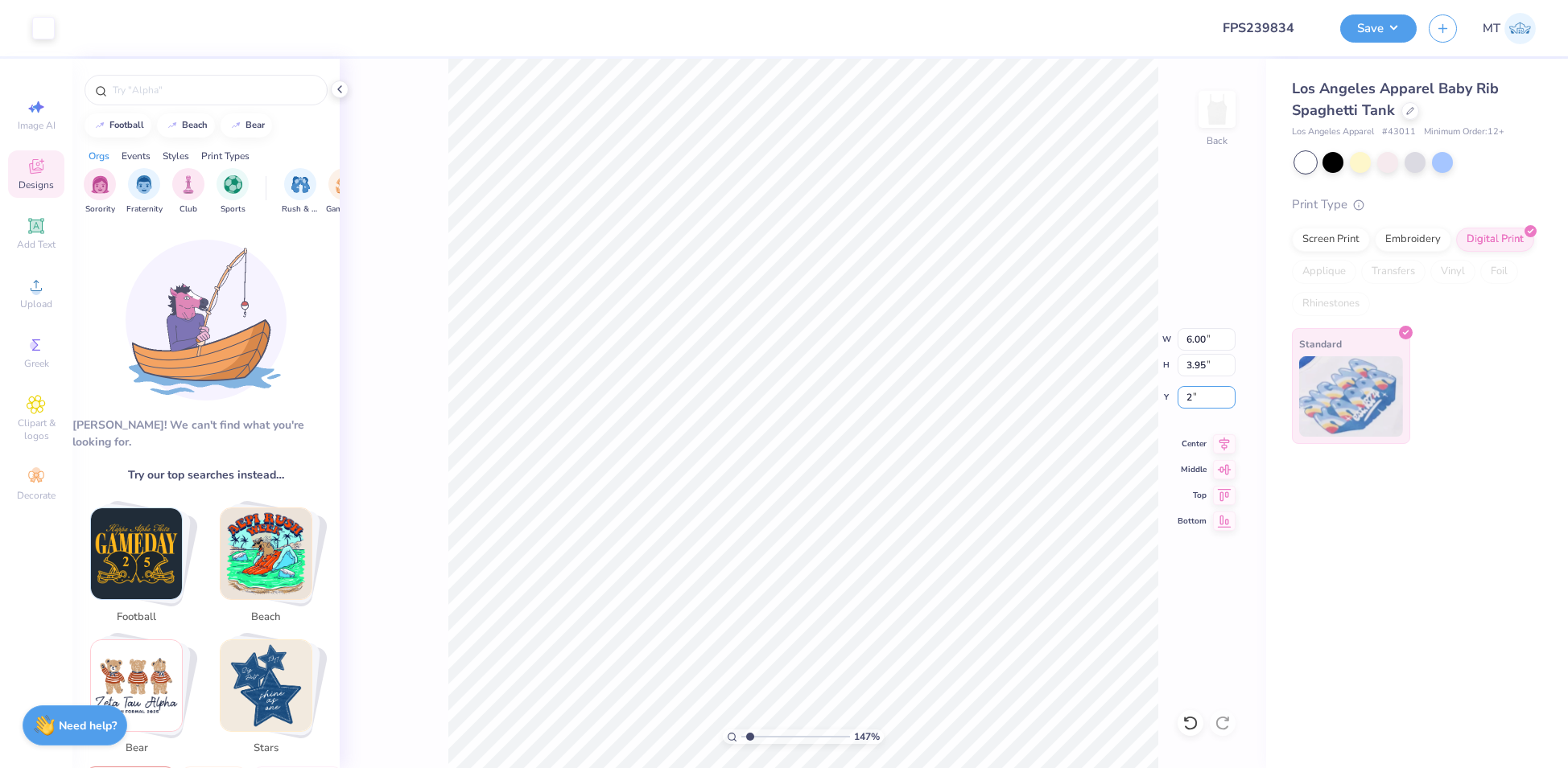
type input "1.47452196795105"
type input "2.00"
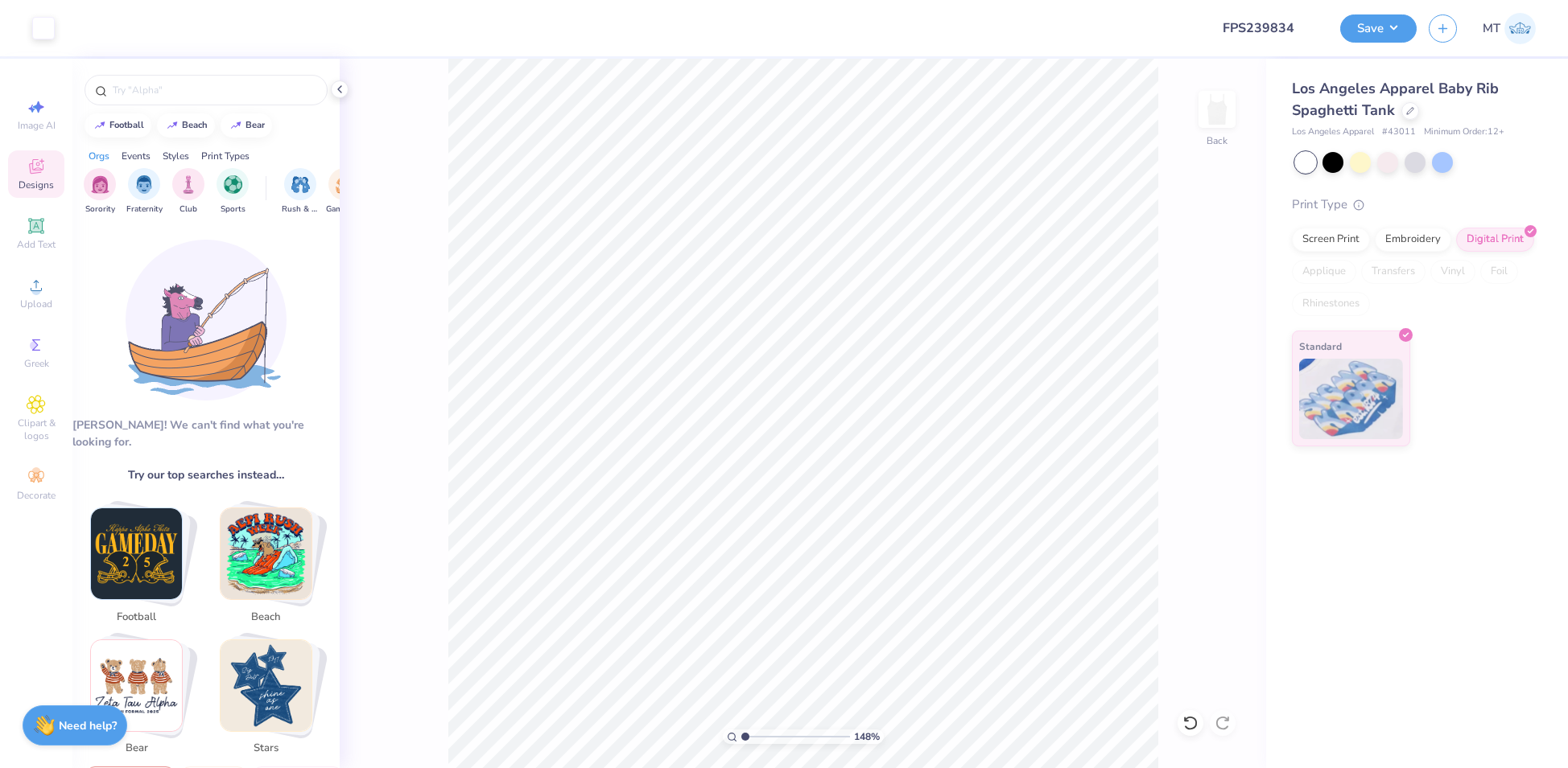
type input "1"
click at [1230, 716] on icon at bounding box center [1222, 723] width 16 height 16
click at [1227, 719] on icon at bounding box center [1227, 719] width 4 height 4
click at [1387, 28] on button "Save" at bounding box center [1378, 27] width 77 height 29
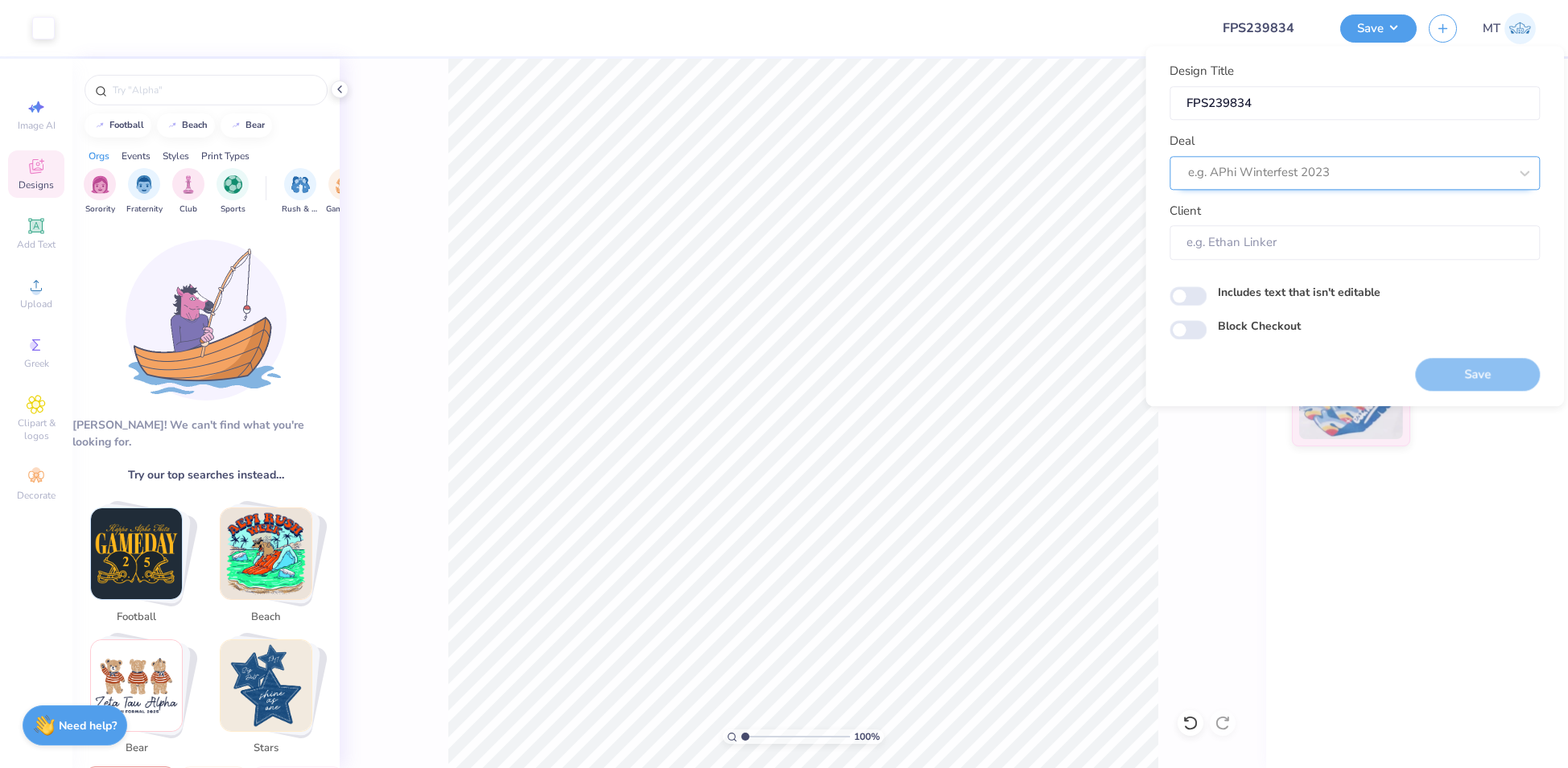
click at [1362, 178] on div at bounding box center [1348, 173] width 320 height 21
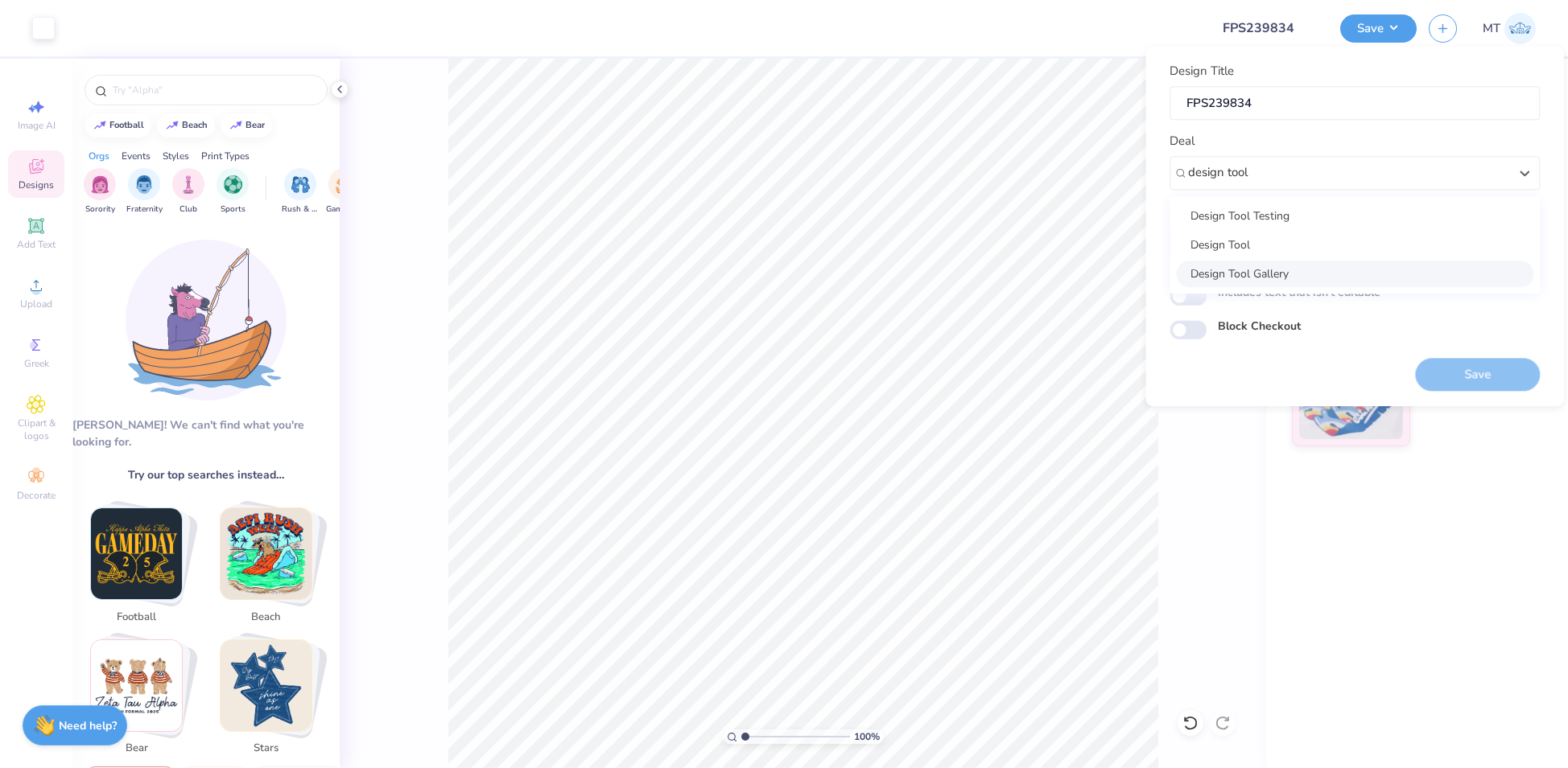
click at [1345, 279] on div "Design Tool Gallery" at bounding box center [1354, 274] width 357 height 27
type input "design tool"
type input "Design Tool Gallery User"
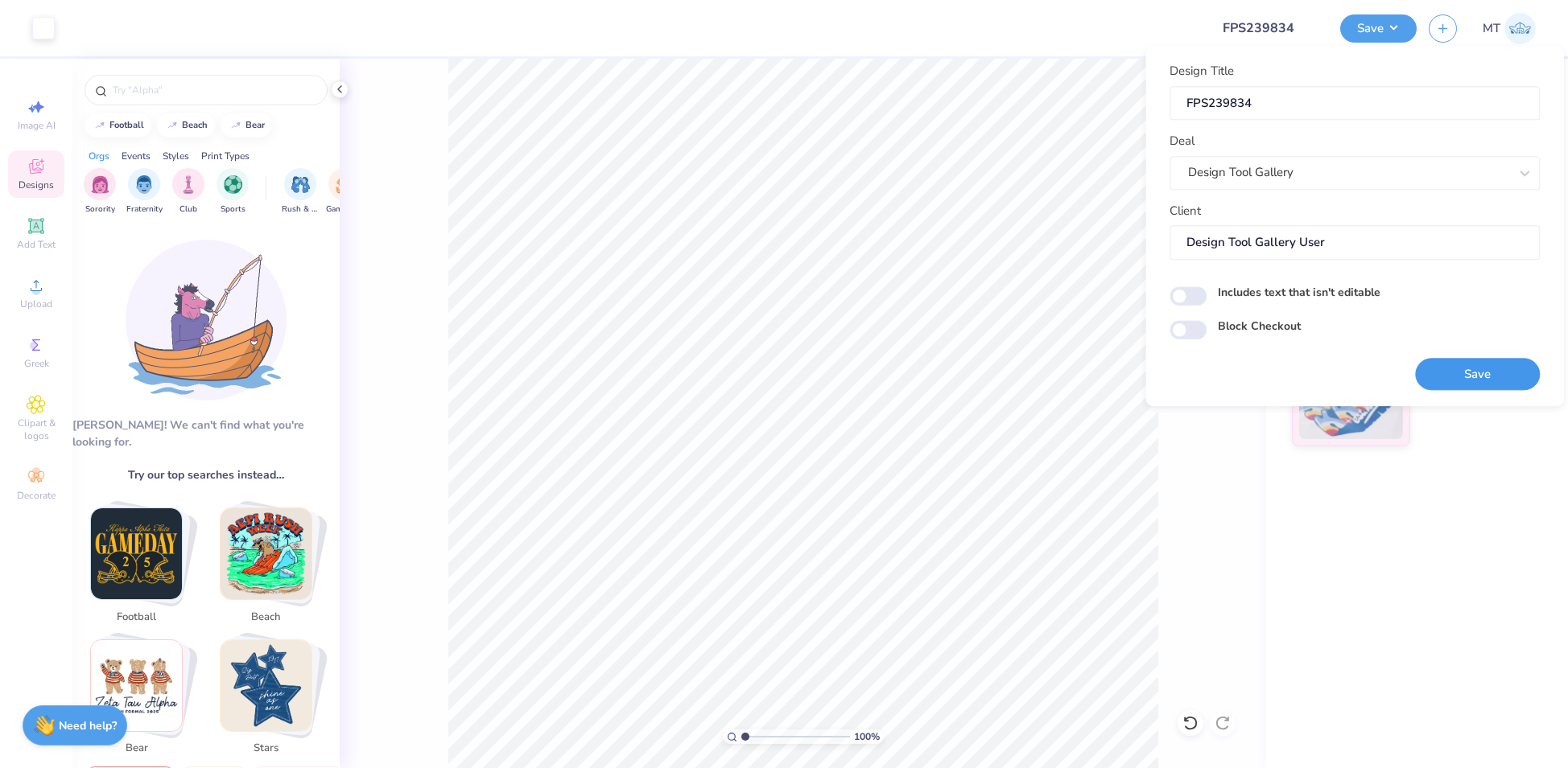
click at [1474, 377] on button "Save" at bounding box center [1477, 374] width 125 height 33
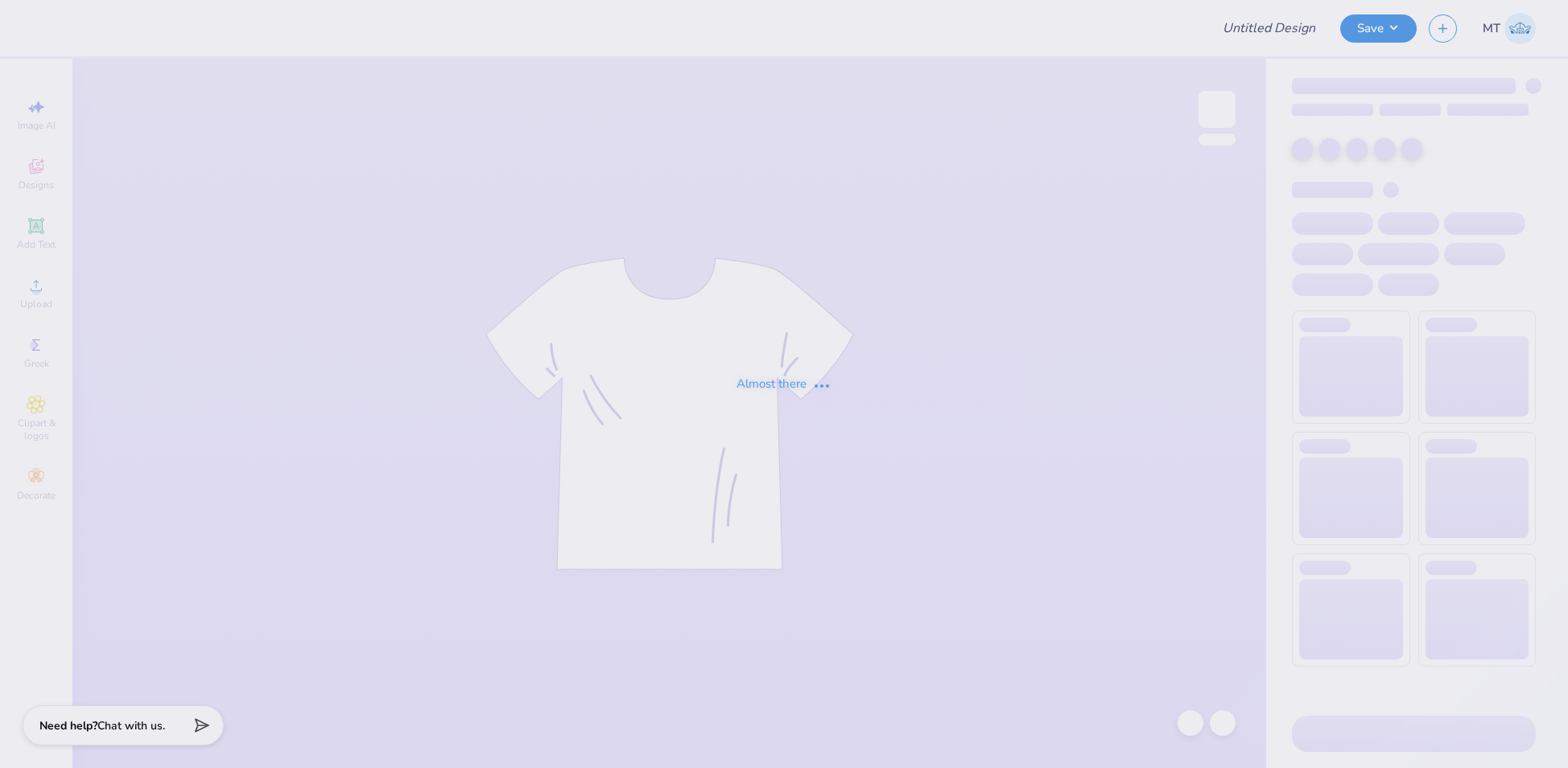
type input "FPS239834"
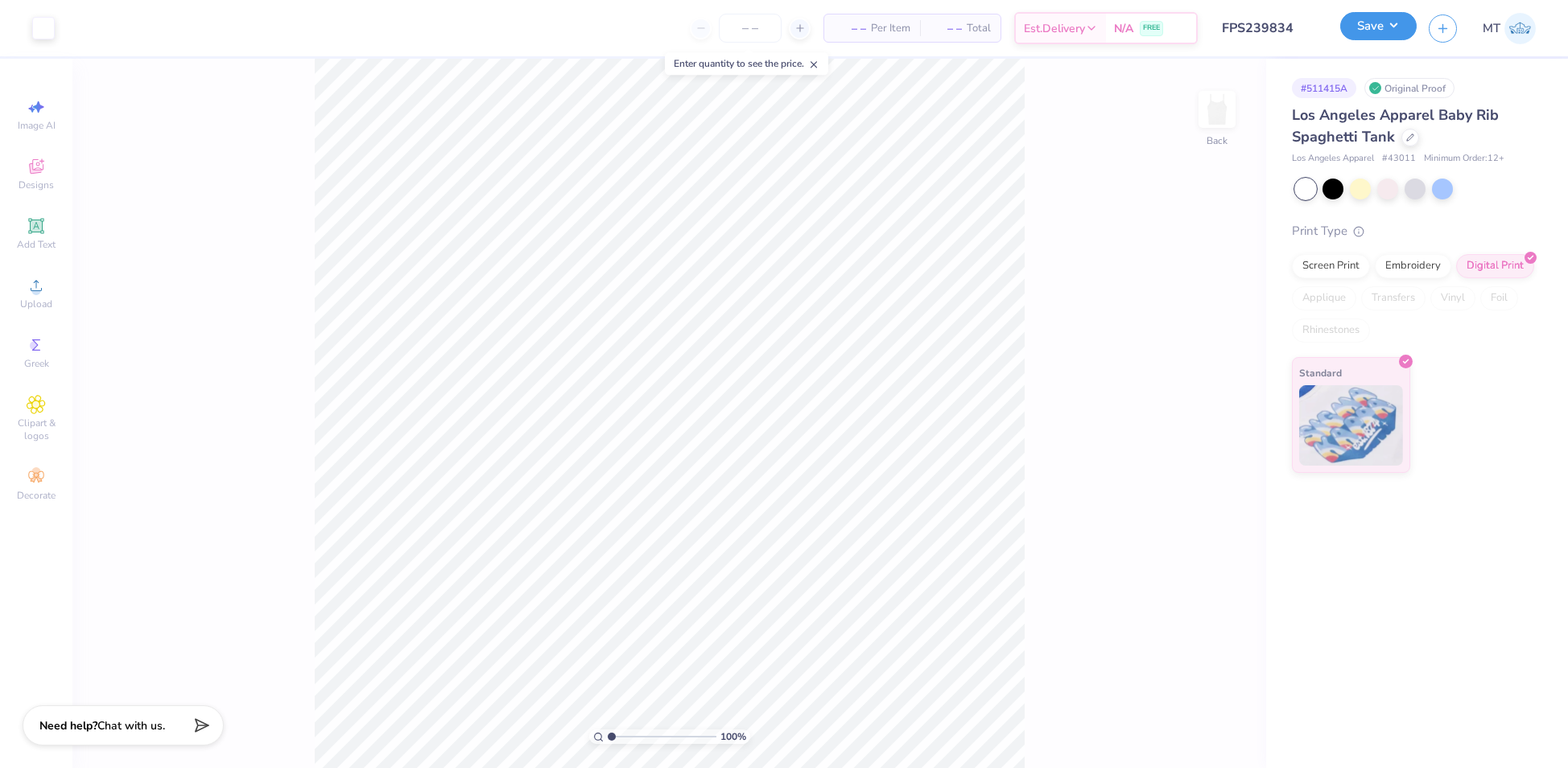
click at [1396, 32] on button "Save" at bounding box center [1378, 27] width 77 height 29
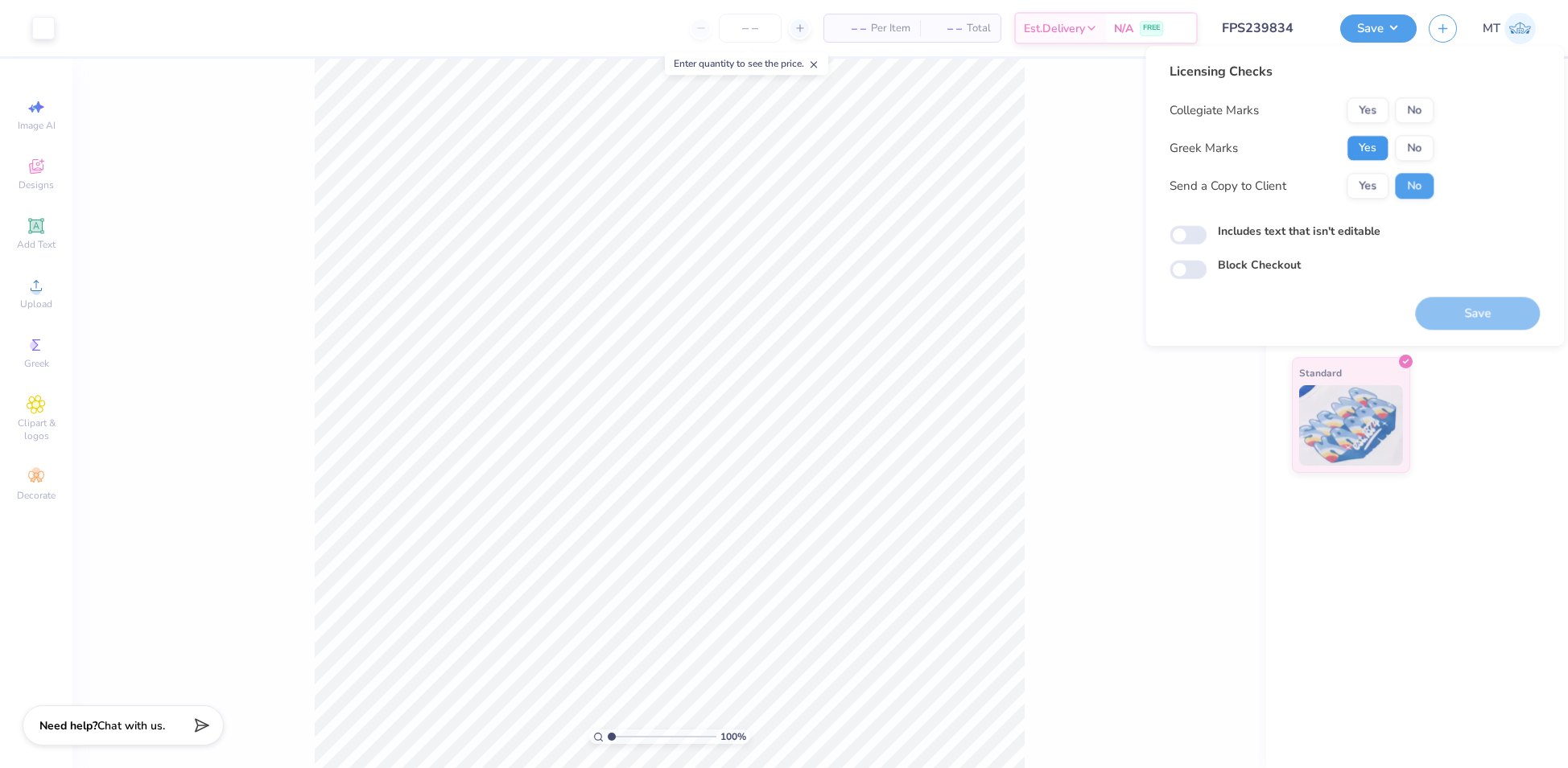
click at [1369, 145] on button "Yes" at bounding box center [1367, 148] width 42 height 26
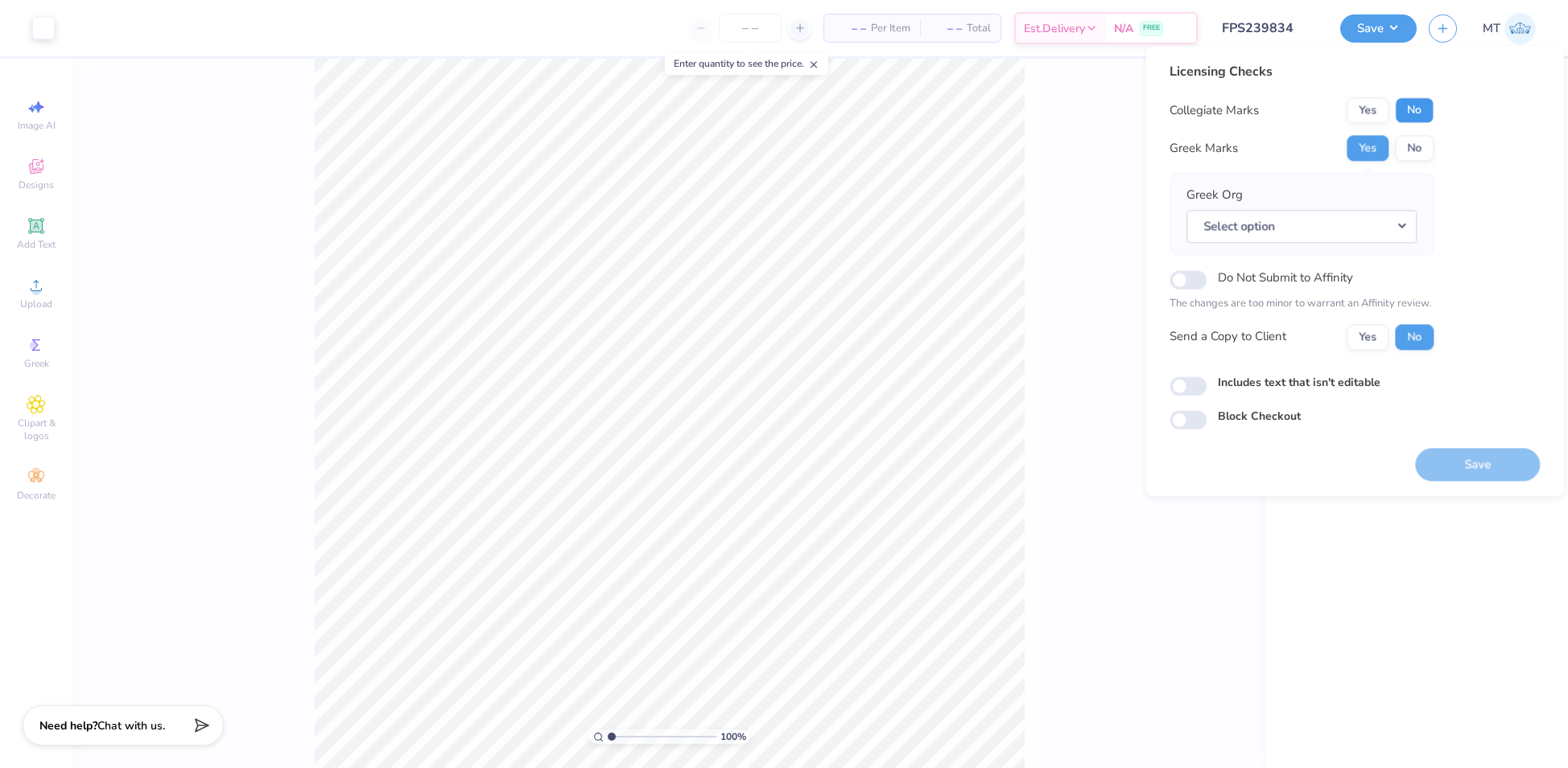
click at [1413, 111] on button "No" at bounding box center [1414, 110] width 38 height 26
click at [1400, 226] on button "Select option" at bounding box center [1301, 226] width 230 height 33
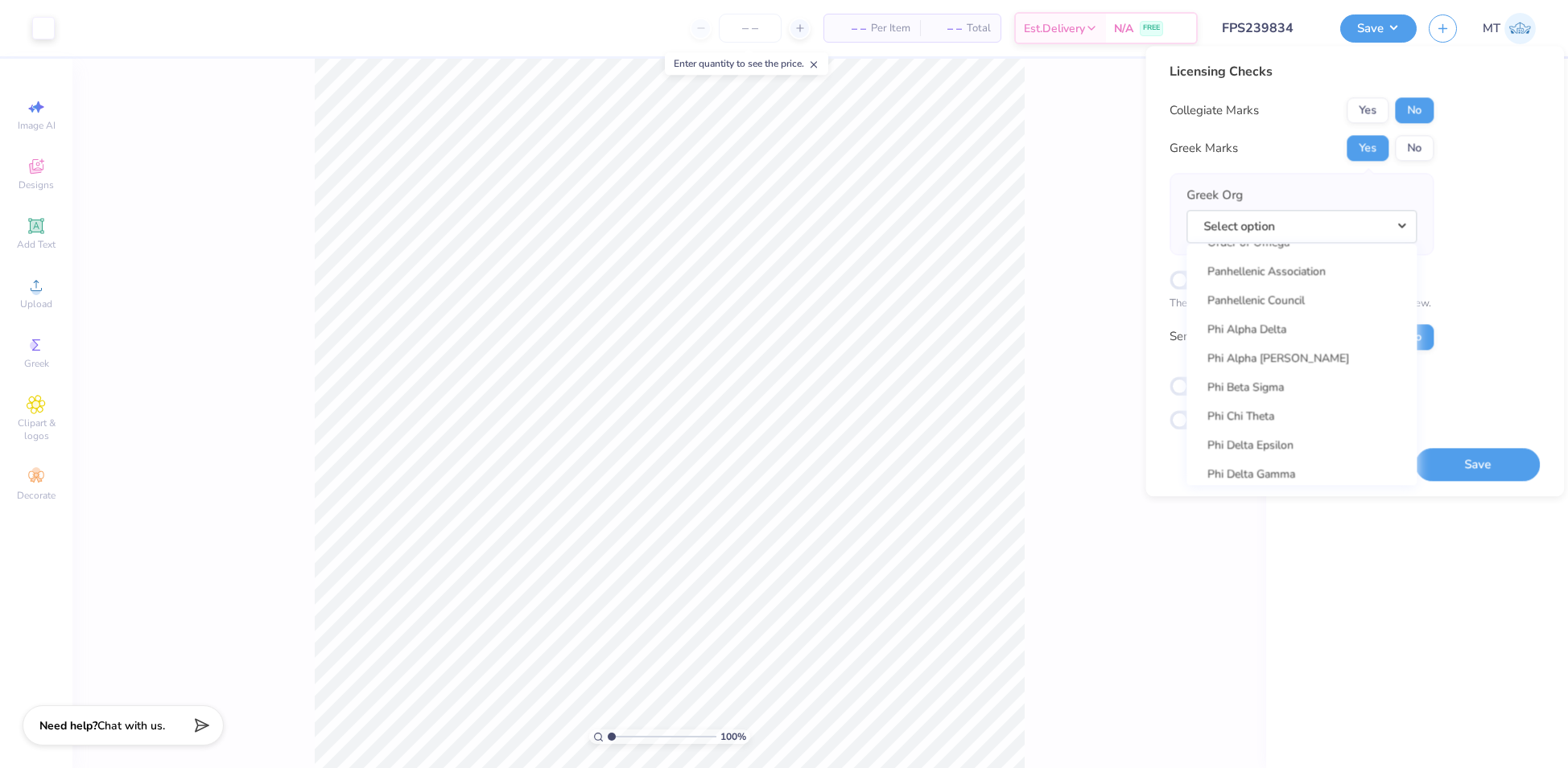
scroll to position [12626, 0]
click at [1310, 352] on link "Zeta Tau Alpha" at bounding box center [1301, 350] width 218 height 27
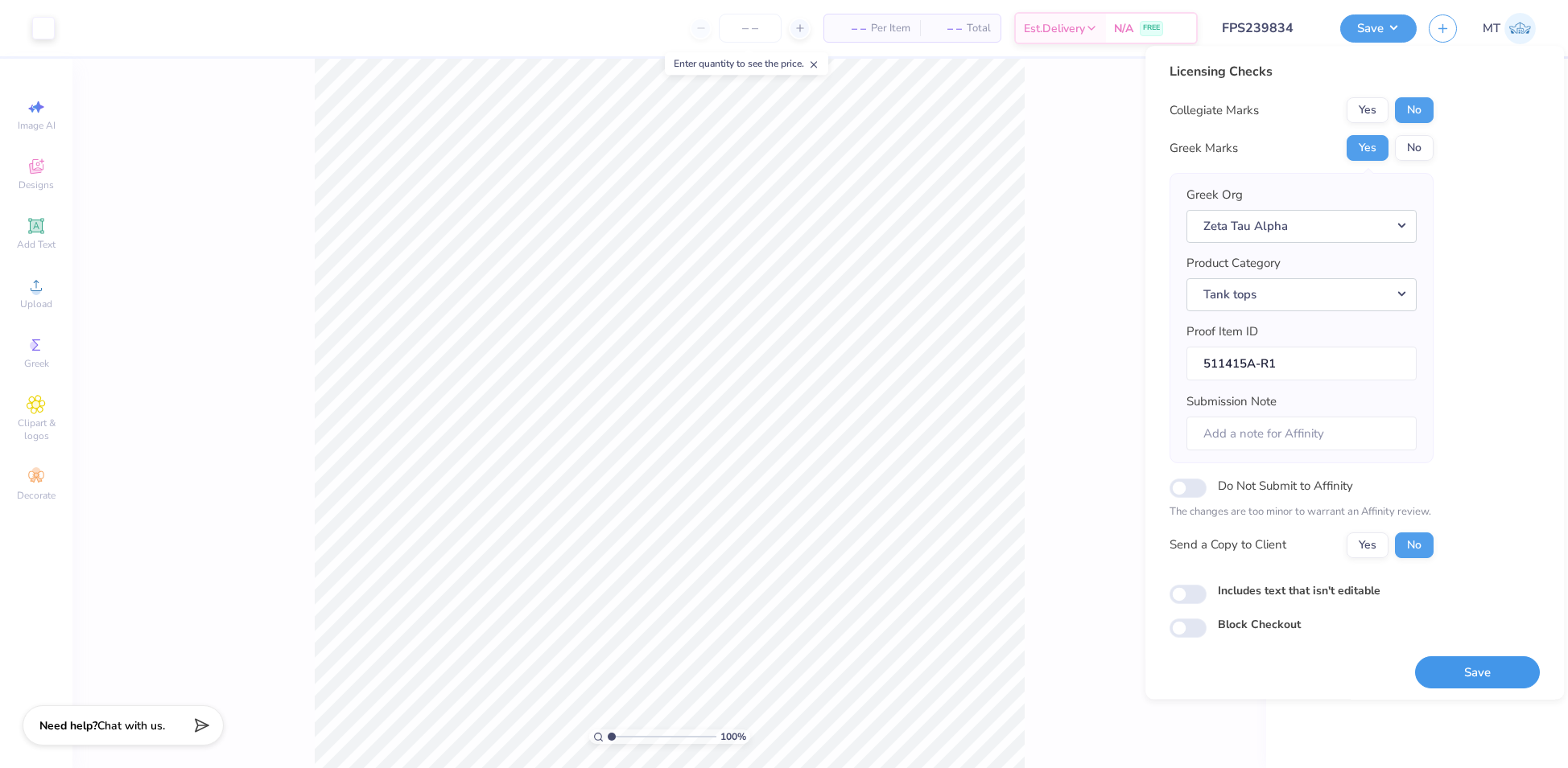
click at [1489, 670] on button "Save" at bounding box center [1477, 673] width 125 height 33
